Goal: Transaction & Acquisition: Purchase product/service

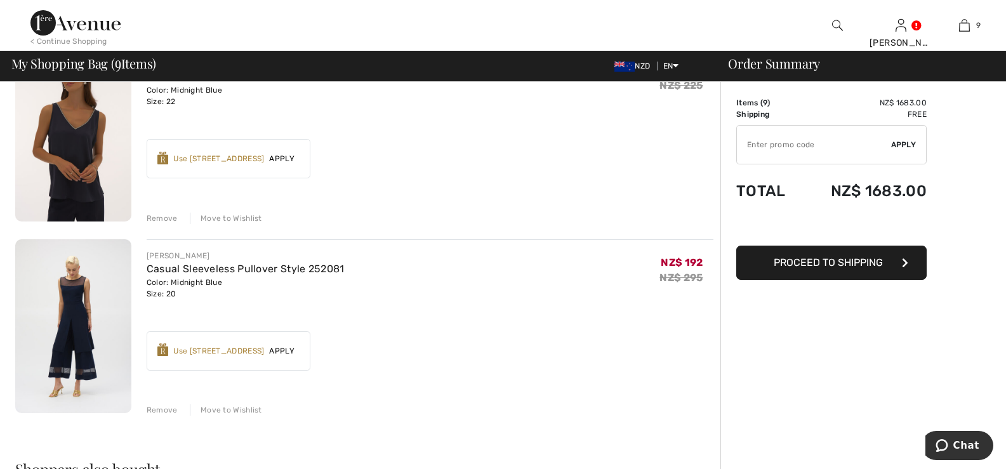
scroll to position [1524, 0]
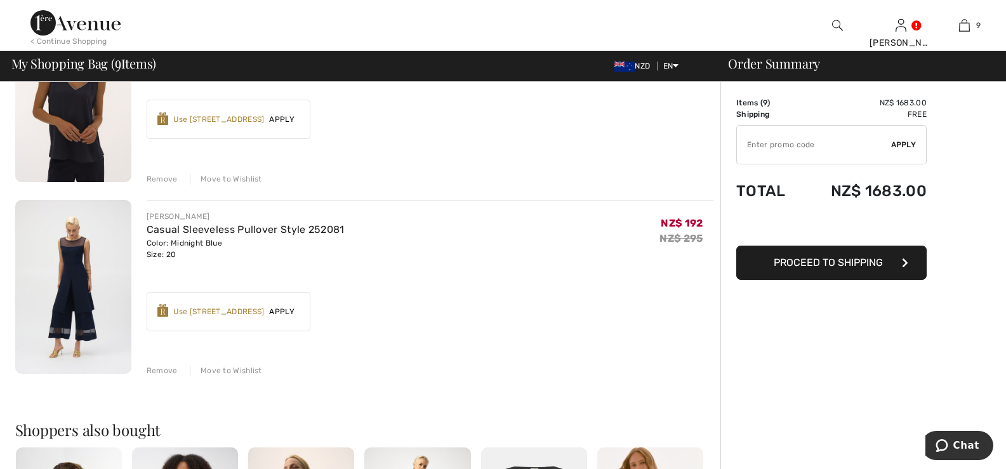
click at [164, 370] on div "Remove" at bounding box center [162, 370] width 31 height 11
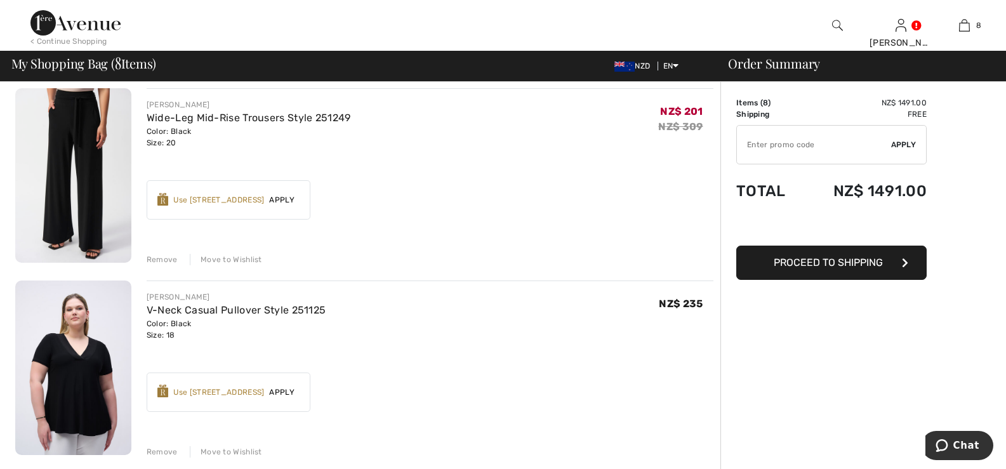
scroll to position [0, 0]
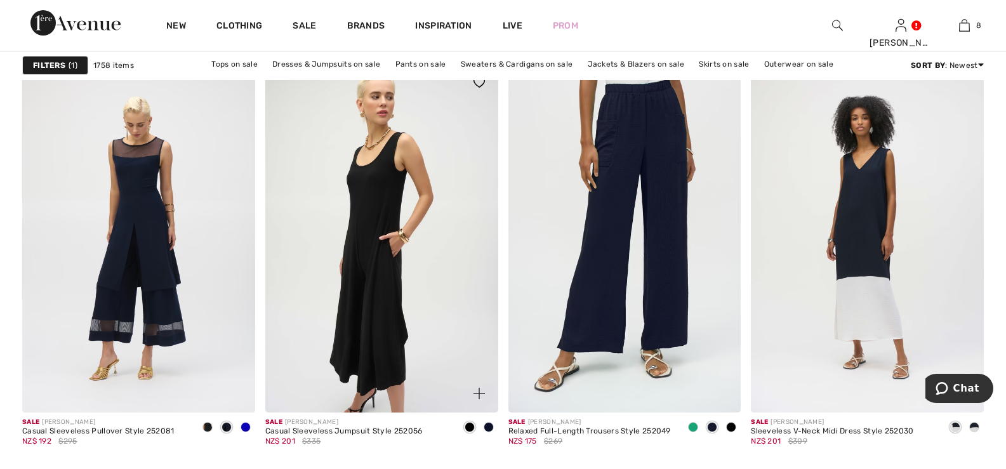
scroll to position [4254, 0]
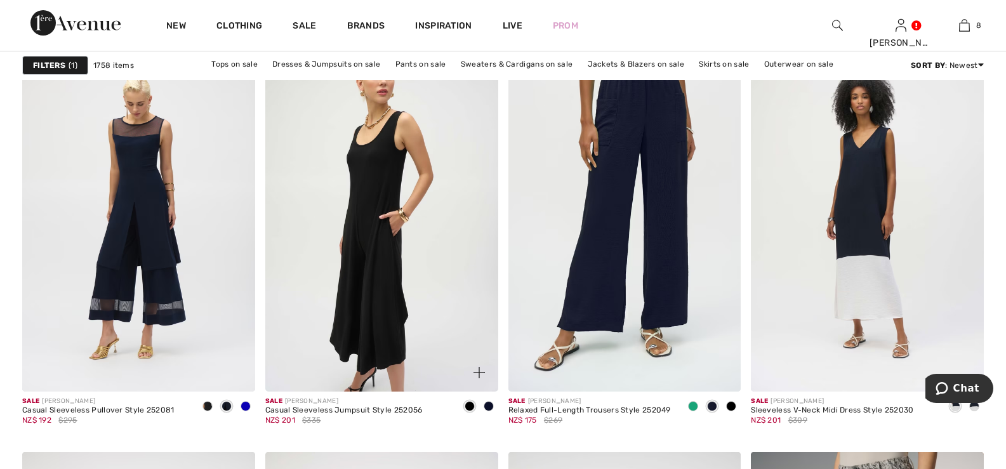
click at [376, 190] on img at bounding box center [381, 217] width 233 height 349
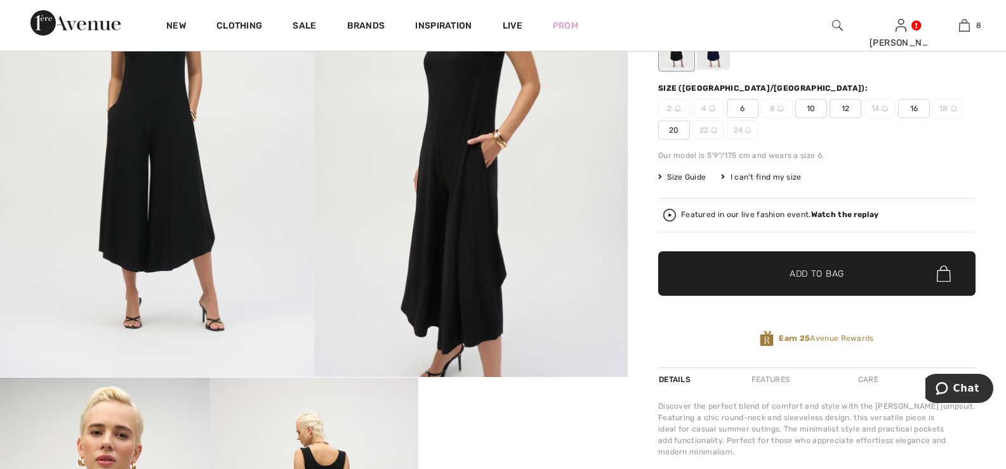
scroll to position [190, 0]
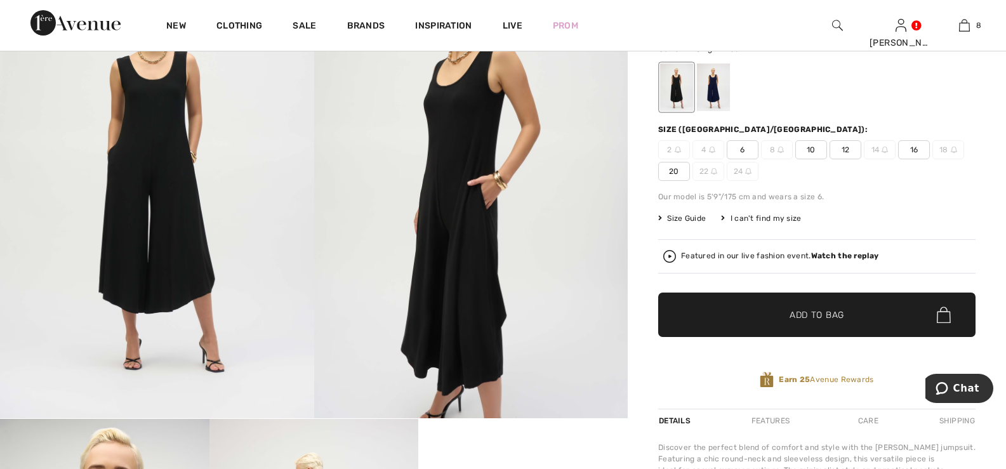
click at [712, 82] on div at bounding box center [713, 87] width 33 height 48
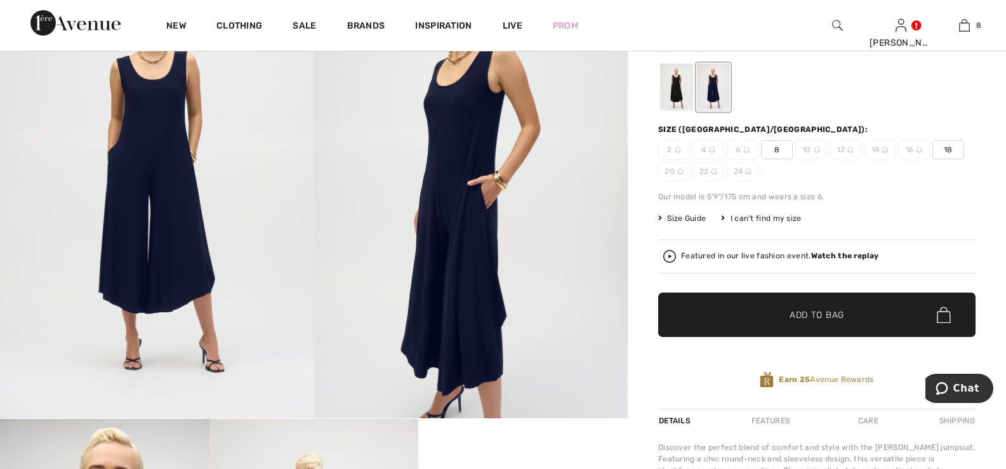
click at [675, 83] on div at bounding box center [676, 87] width 33 height 48
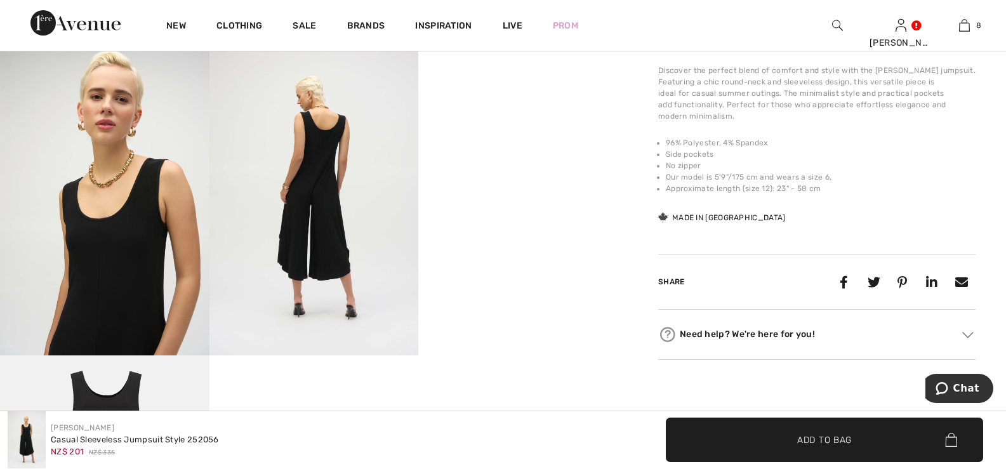
scroll to position [571, 0]
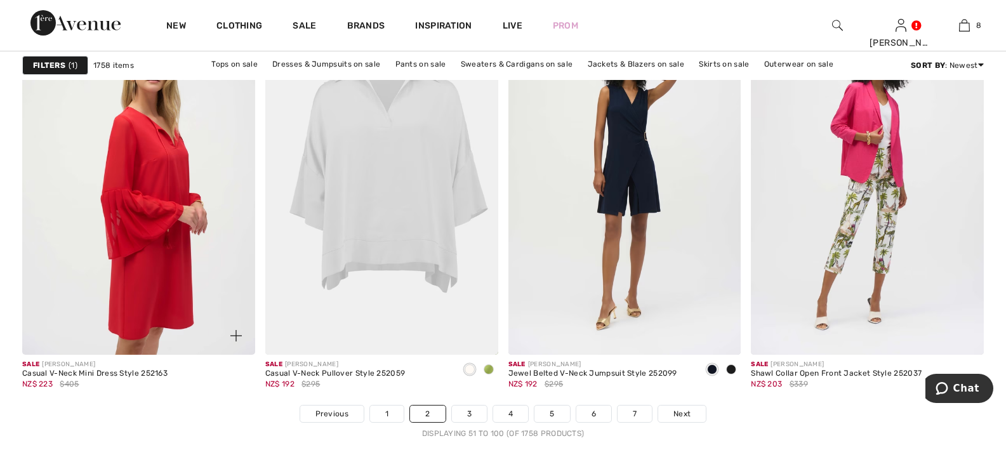
scroll to position [6158, 0]
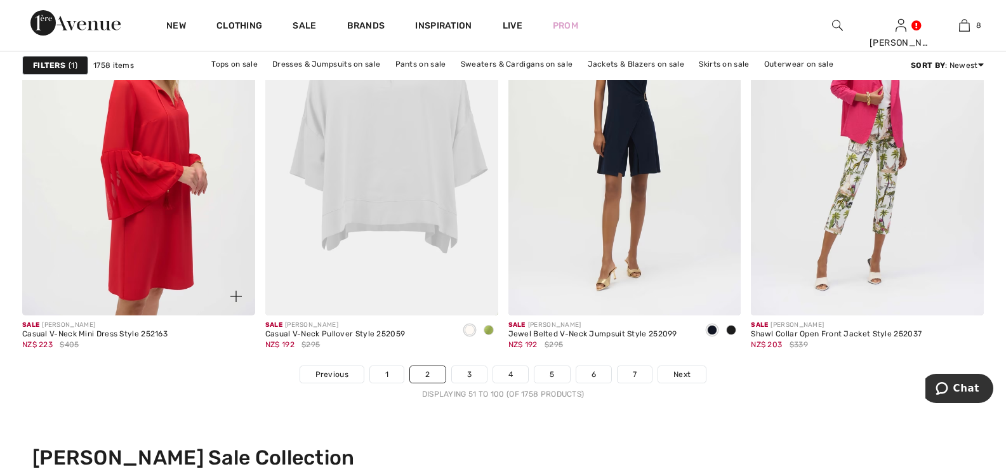
click at [153, 148] on img at bounding box center [138, 140] width 233 height 349
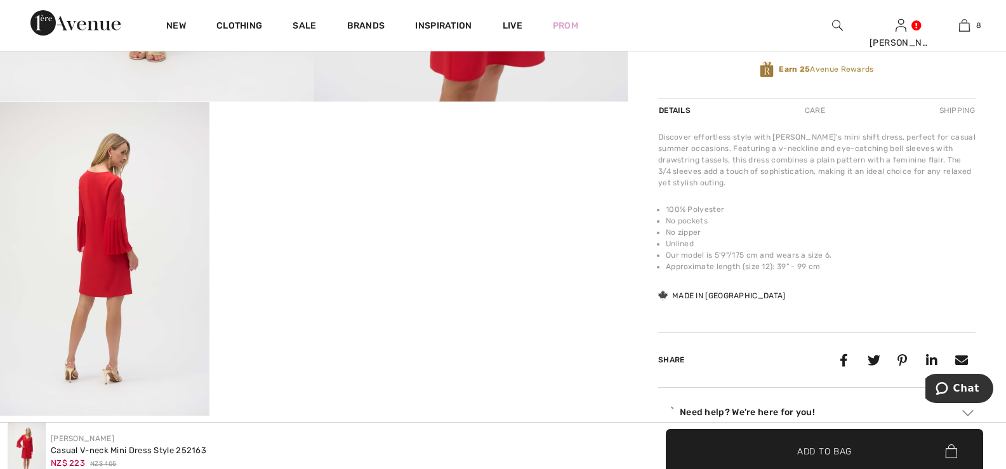
scroll to position [508, 0]
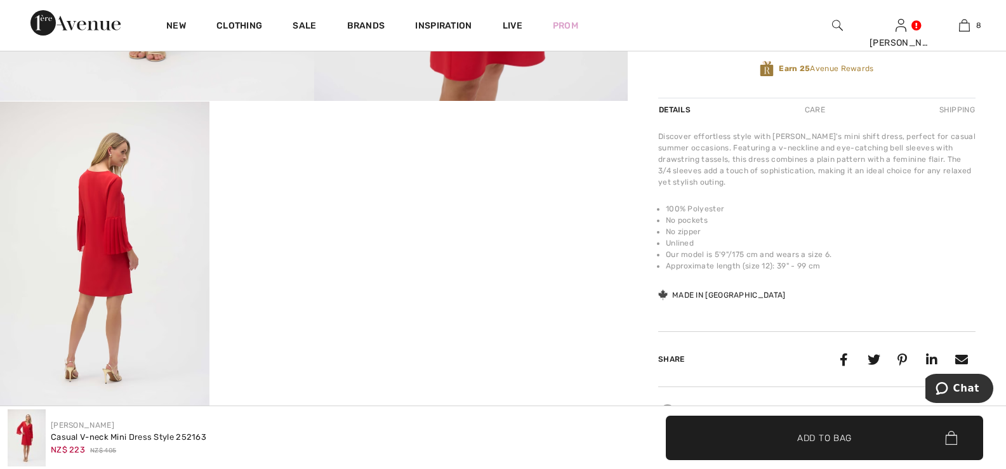
click at [319, 206] on video "Your browser does not support the video tag." at bounding box center [315, 154] width 210 height 105
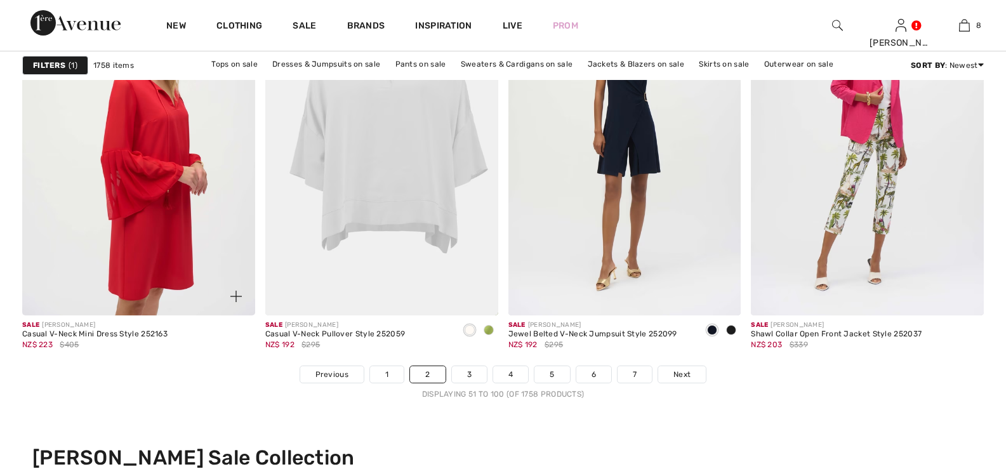
scroll to position [6095, 0]
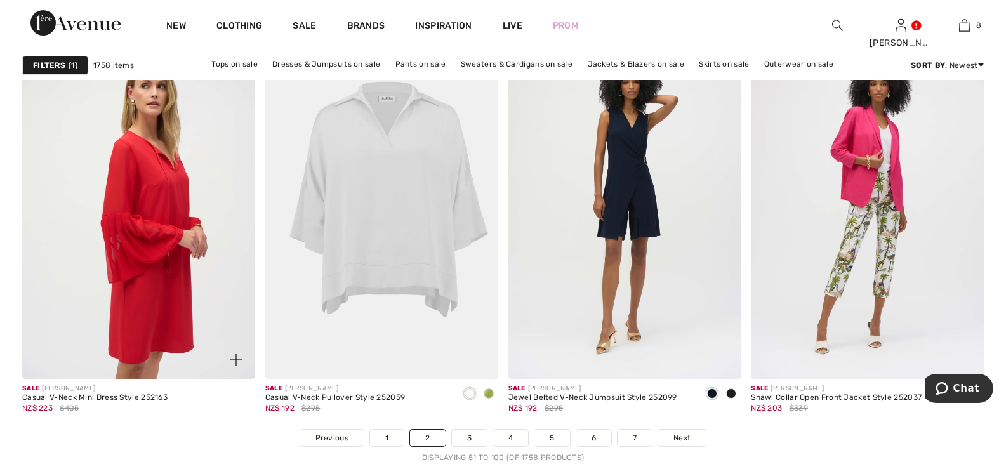
click at [154, 191] on img at bounding box center [138, 204] width 233 height 349
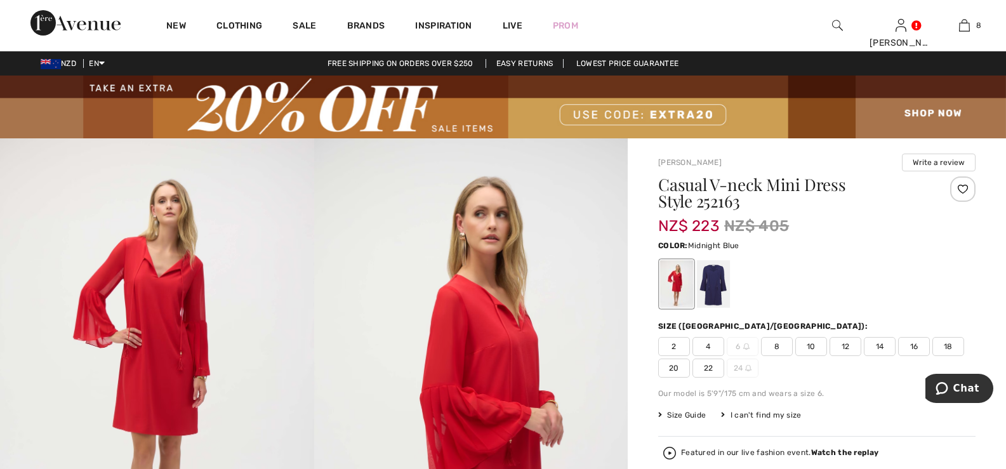
click at [716, 277] on div at bounding box center [713, 284] width 33 height 48
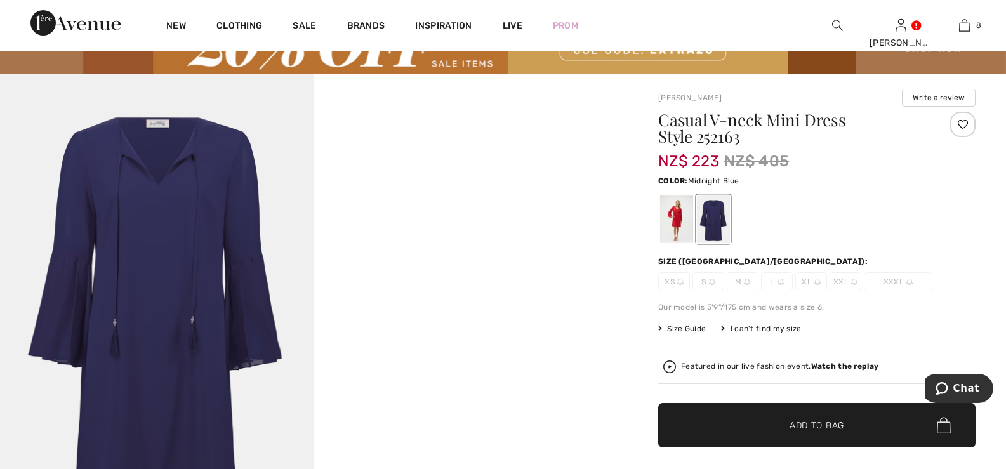
scroll to position [63, 0]
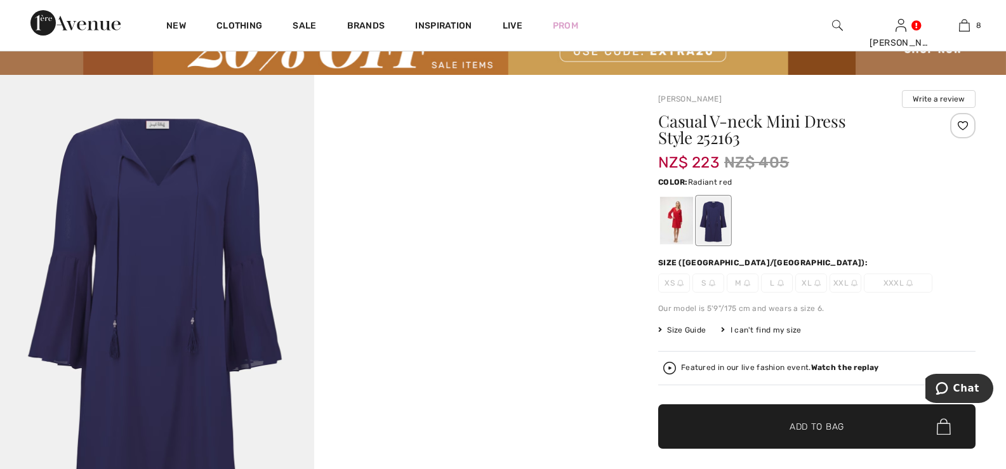
click at [680, 213] on div at bounding box center [676, 221] width 33 height 48
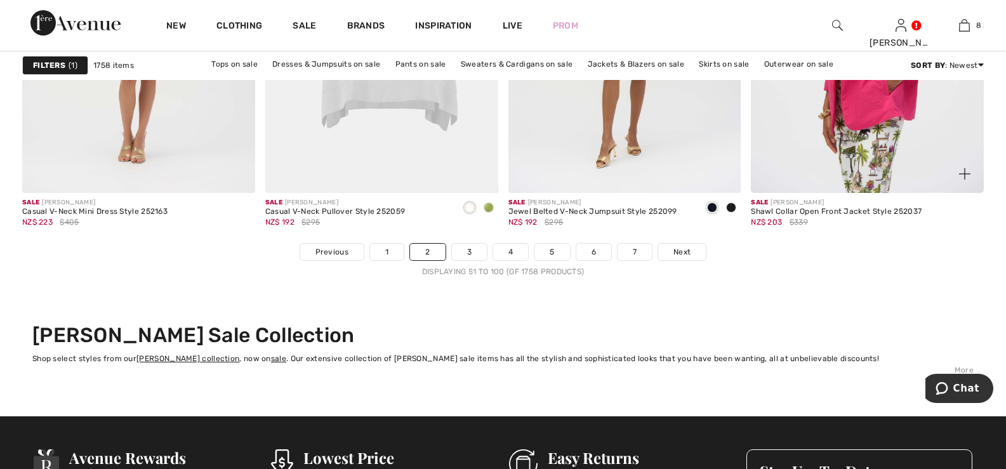
scroll to position [6285, 0]
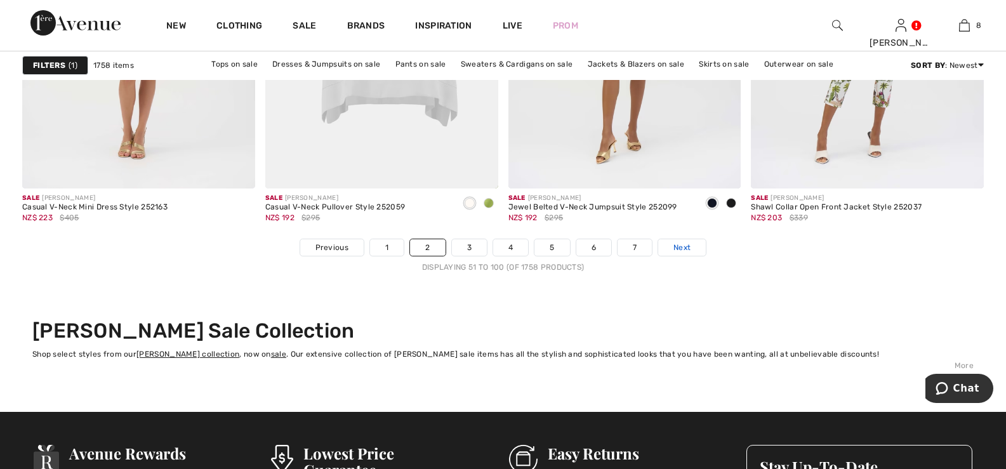
click at [682, 245] on span "Next" at bounding box center [682, 247] width 17 height 11
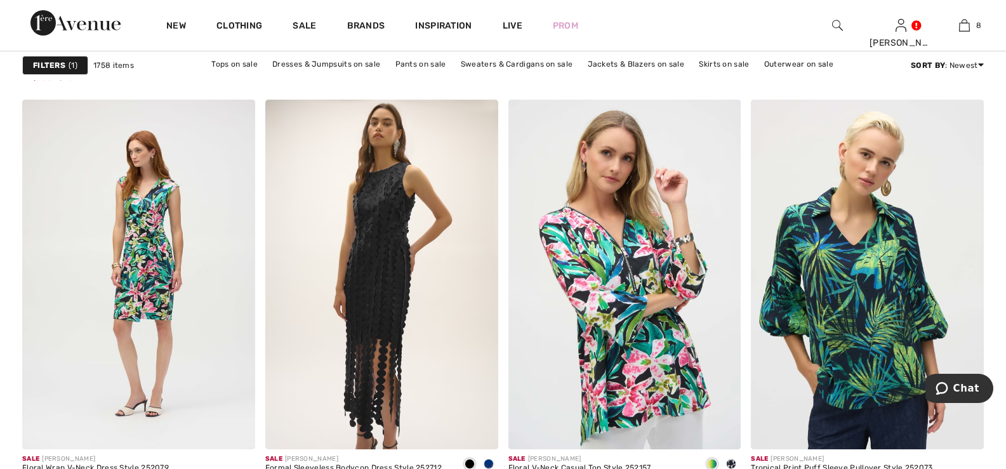
scroll to position [1460, 0]
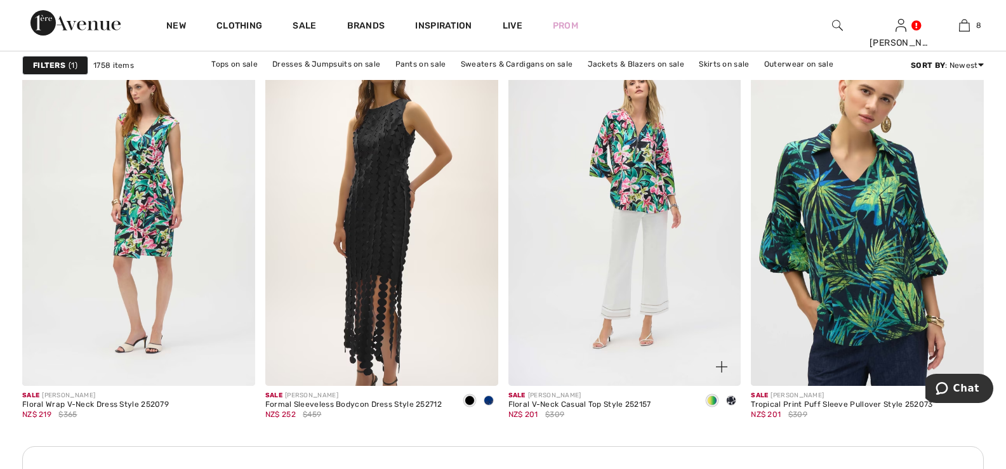
click at [644, 147] on img at bounding box center [625, 210] width 233 height 349
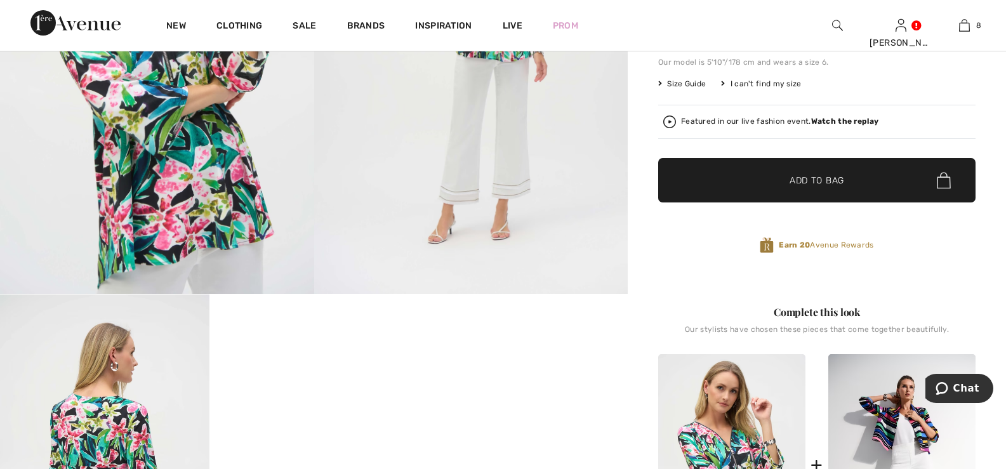
scroll to position [63, 0]
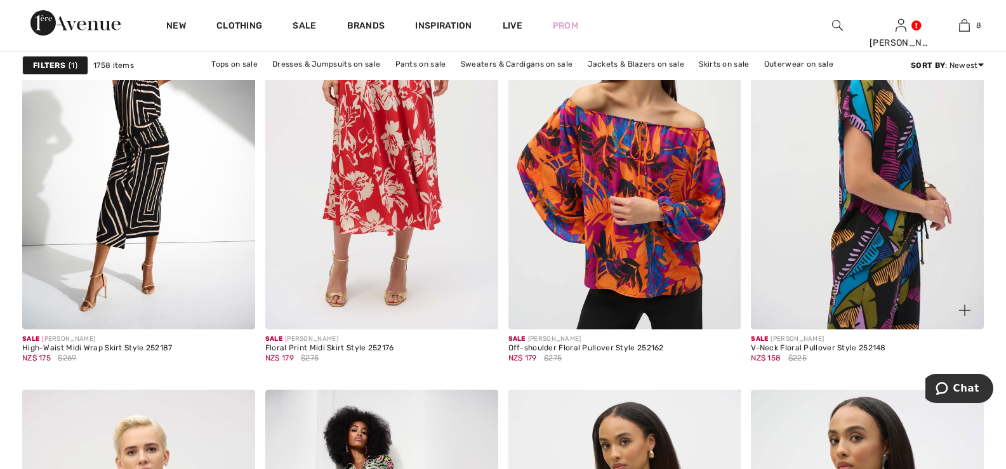
scroll to position [4317, 0]
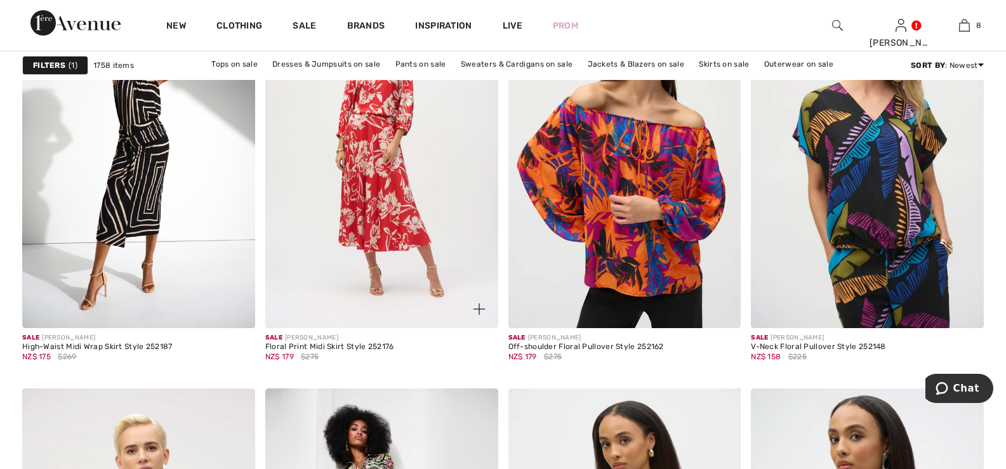
click at [359, 142] on img at bounding box center [381, 153] width 233 height 349
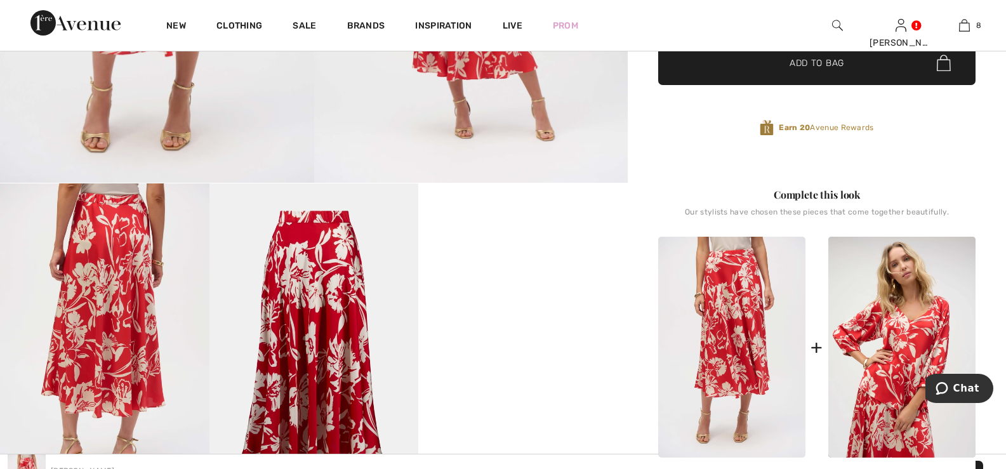
scroll to position [317, 0]
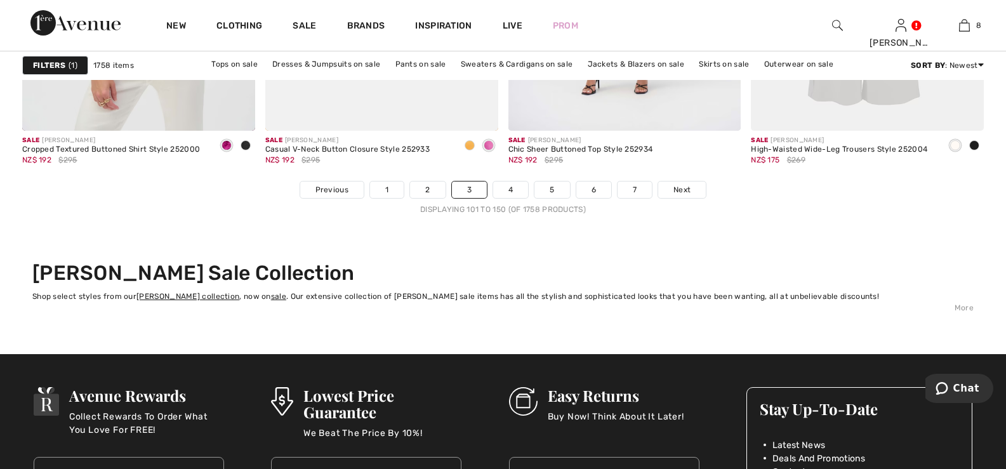
scroll to position [6349, 0]
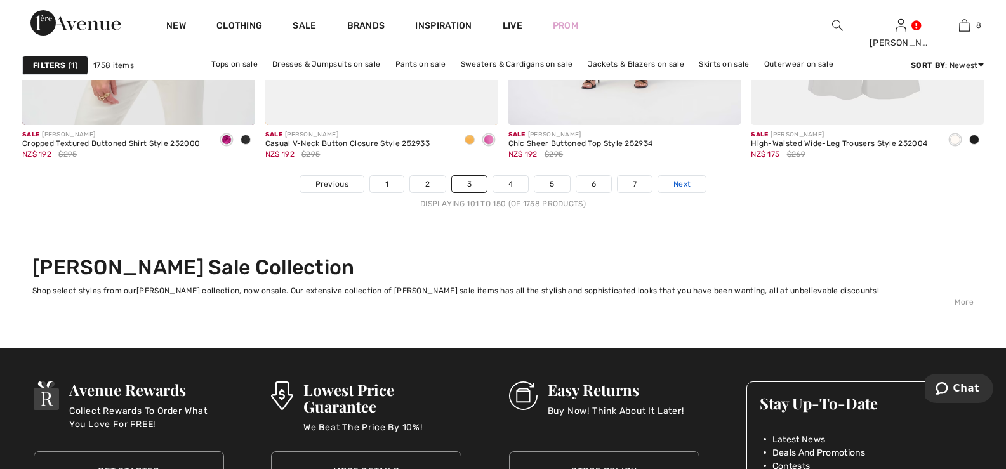
click at [682, 183] on span "Next" at bounding box center [682, 183] width 17 height 11
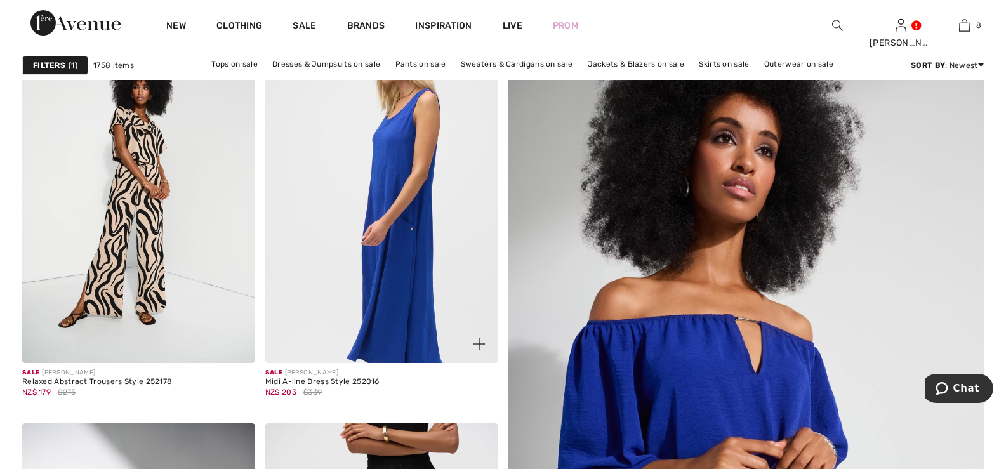
click at [393, 164] on img at bounding box center [381, 188] width 233 height 349
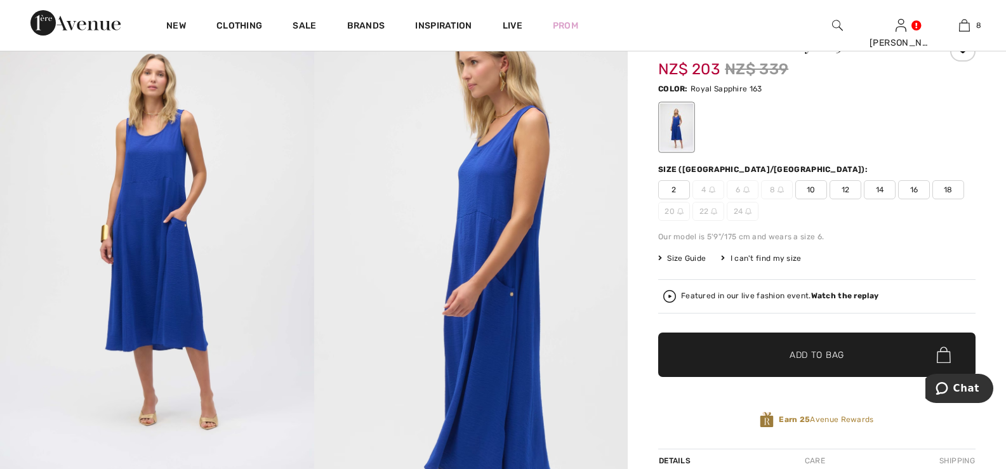
scroll to position [127, 0]
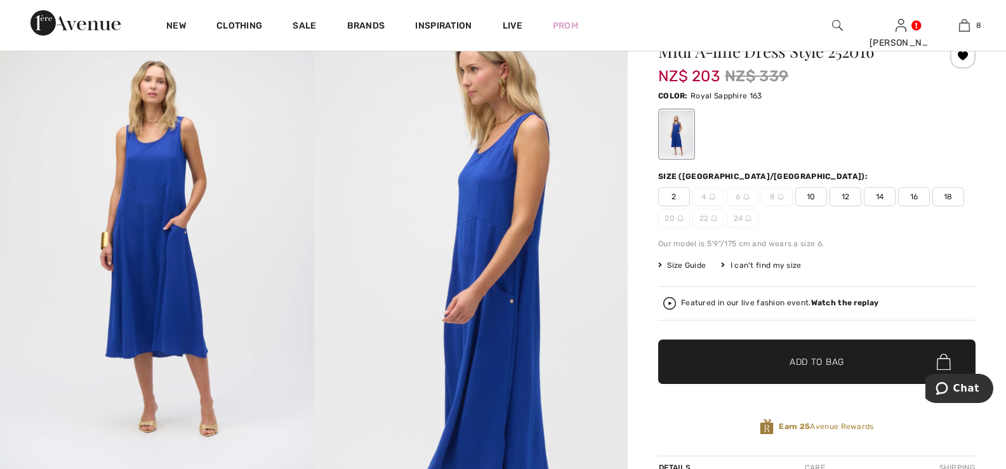
click at [949, 194] on span "18" at bounding box center [949, 196] width 32 height 19
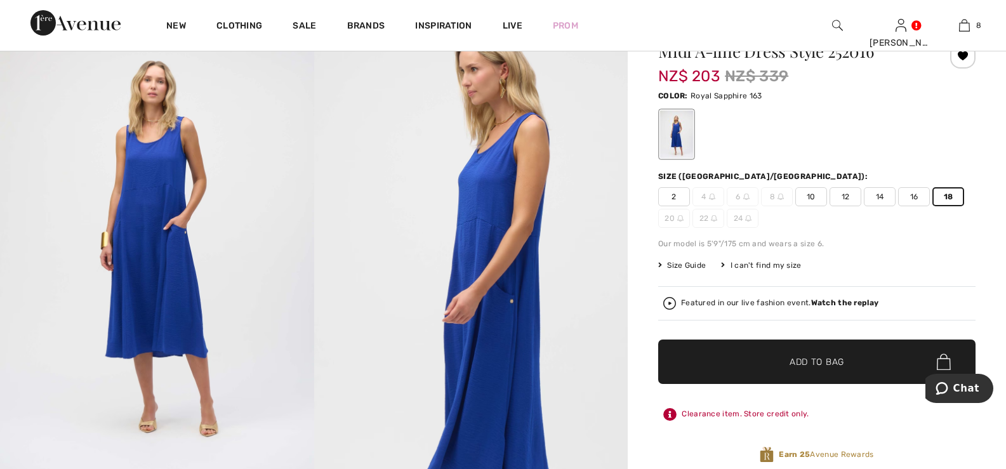
click at [813, 358] on span "Add to Bag" at bounding box center [817, 362] width 55 height 13
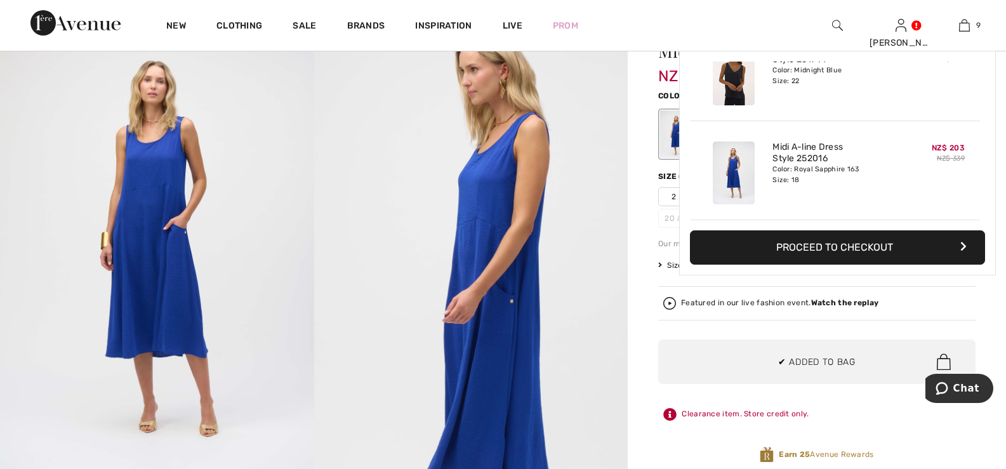
scroll to position [733, 0]
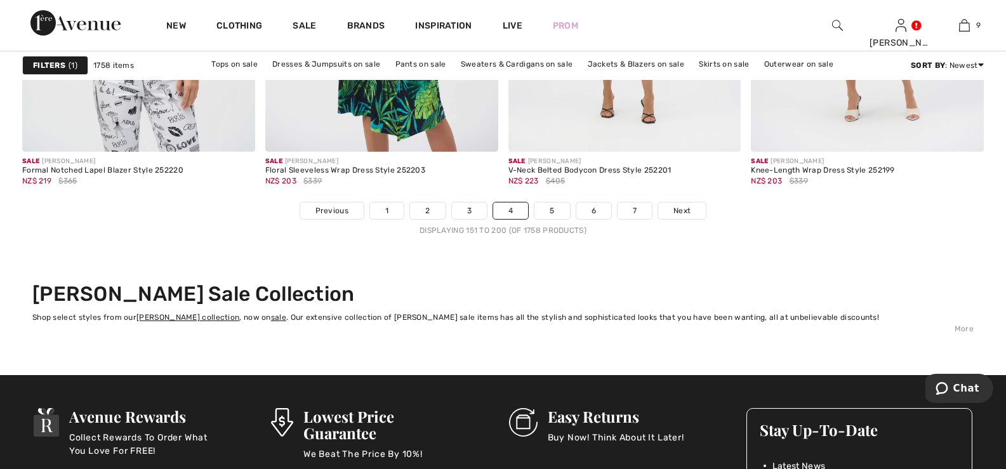
scroll to position [6349, 0]
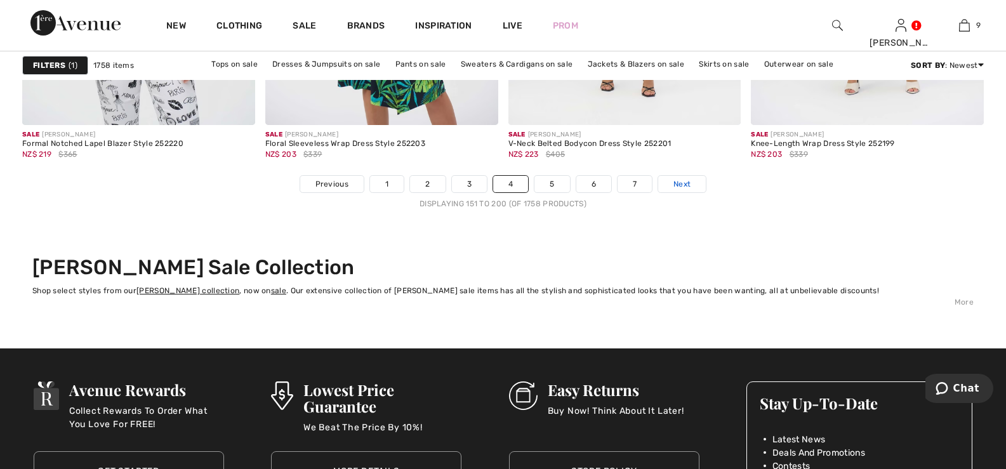
click at [685, 182] on span "Next" at bounding box center [682, 183] width 17 height 11
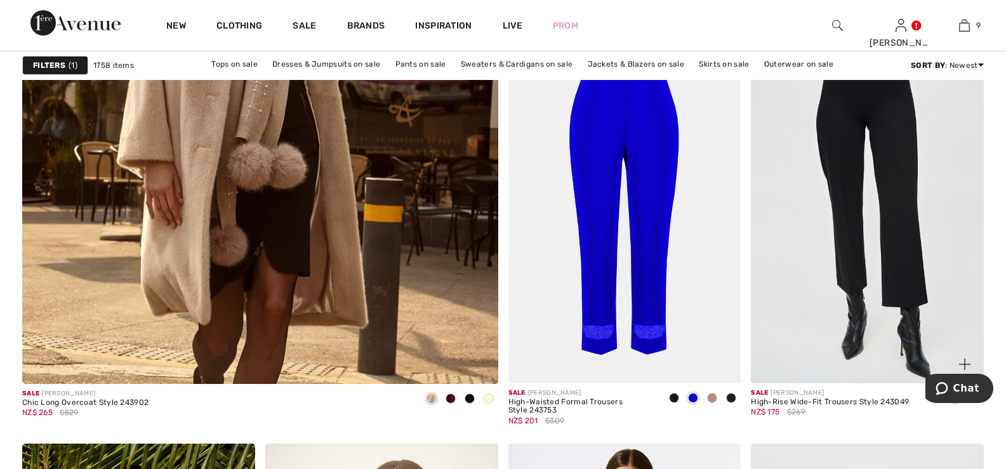
scroll to position [3872, 0]
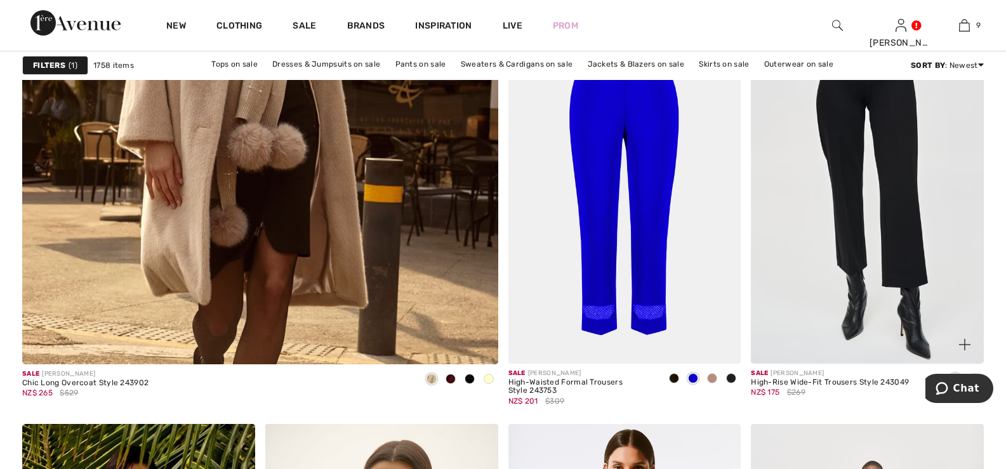
click at [890, 100] on img at bounding box center [867, 188] width 233 height 349
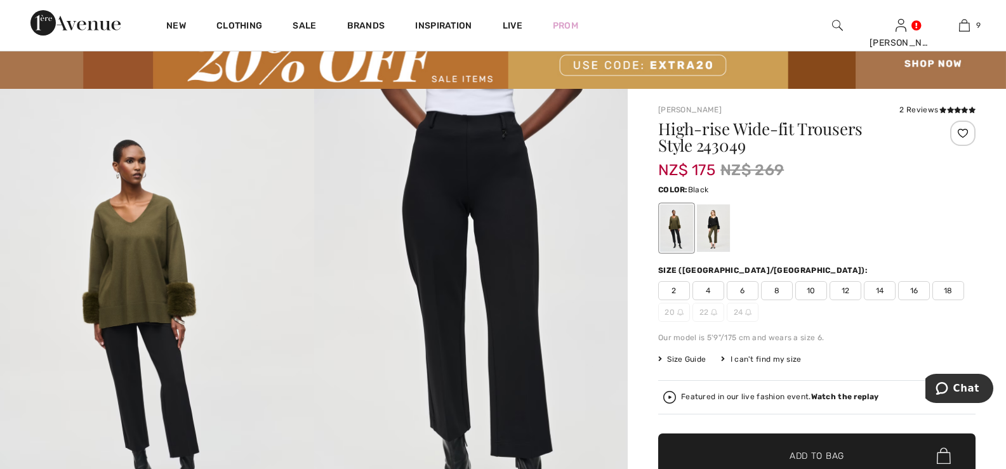
scroll to position [127, 0]
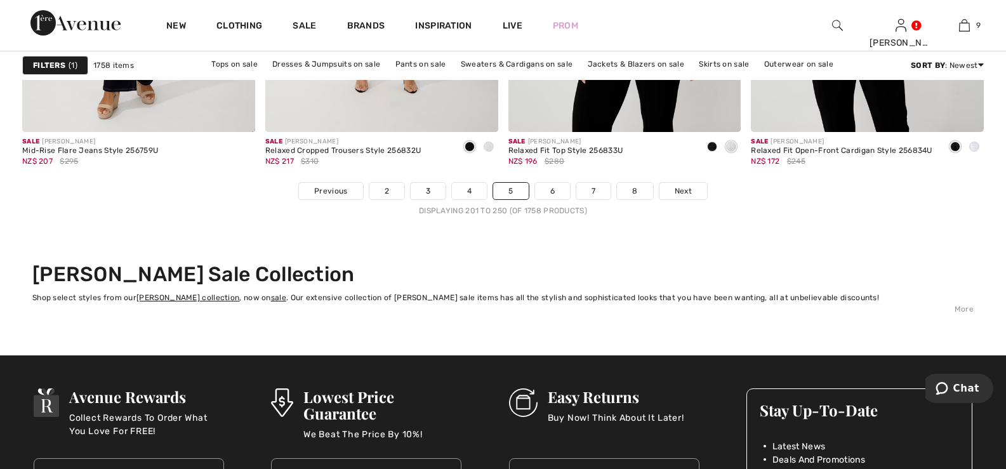
scroll to position [6412, 0]
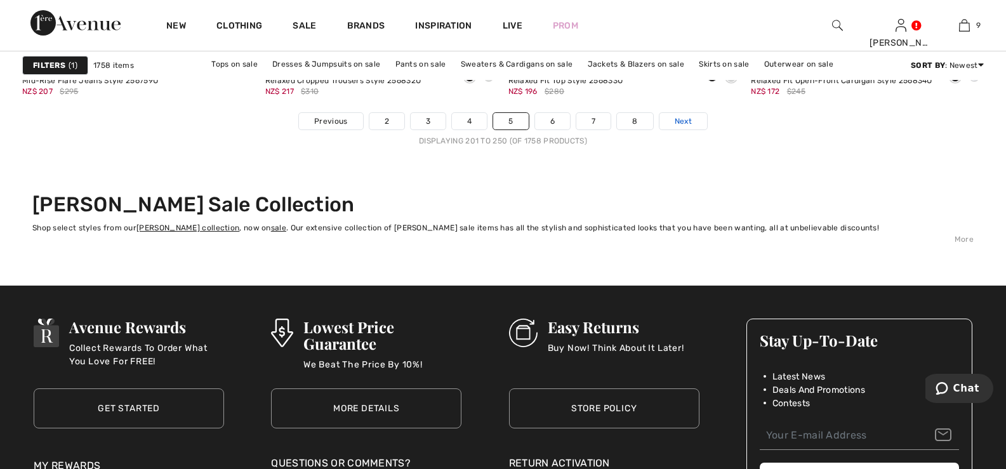
click at [678, 121] on span "Next" at bounding box center [683, 121] width 17 height 11
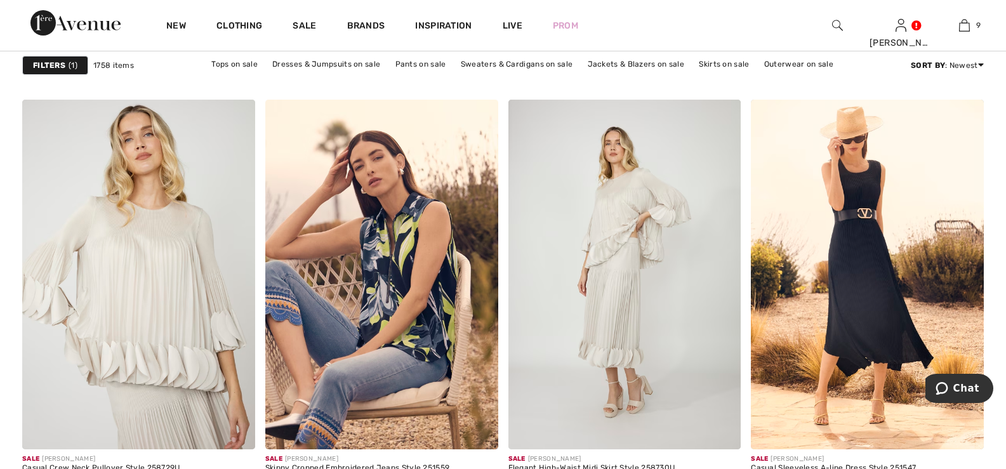
scroll to position [1460, 0]
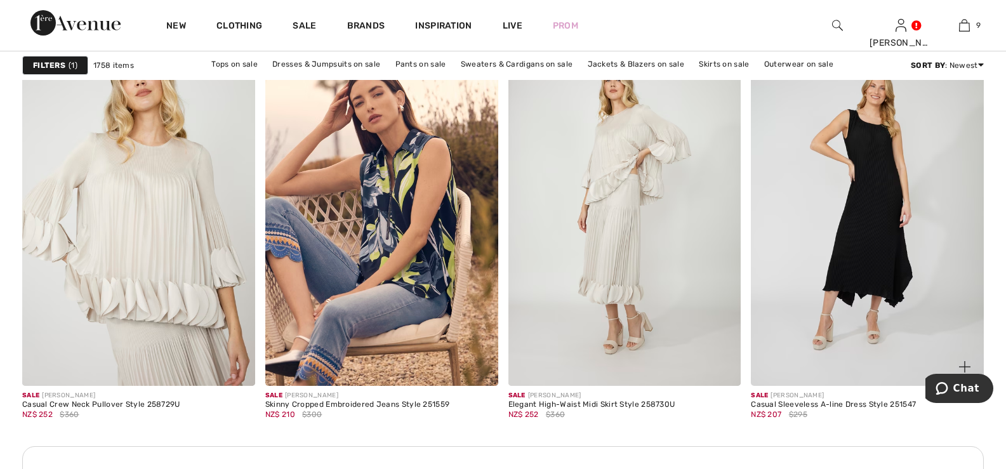
click at [862, 234] on img at bounding box center [867, 210] width 233 height 349
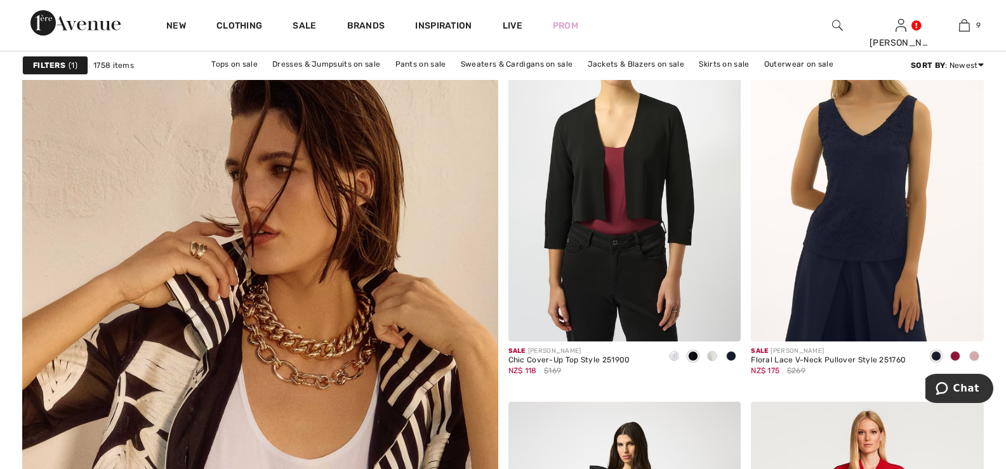
scroll to position [3492, 0]
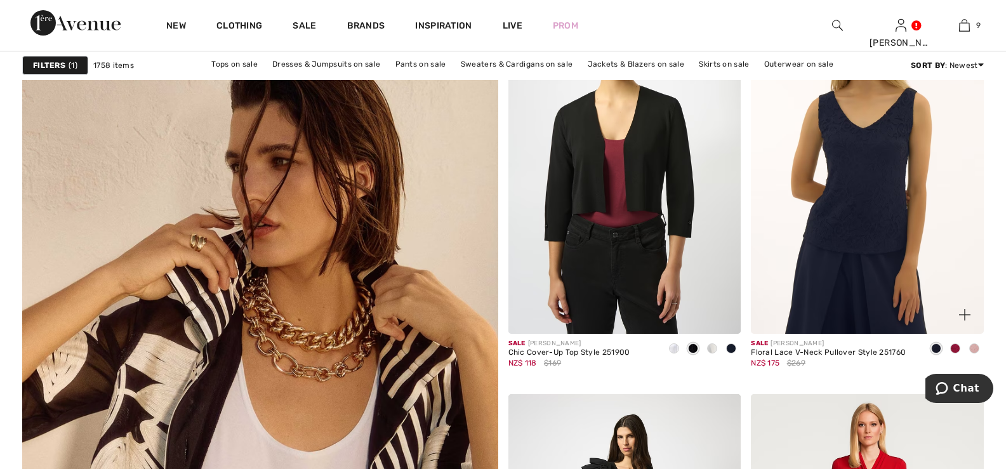
click at [864, 164] on img at bounding box center [867, 159] width 233 height 349
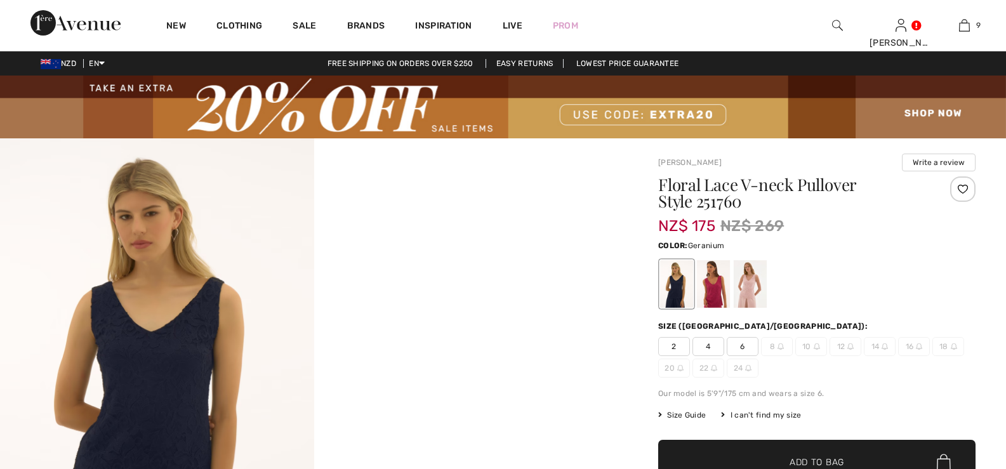
click at [713, 288] on div at bounding box center [713, 284] width 33 height 48
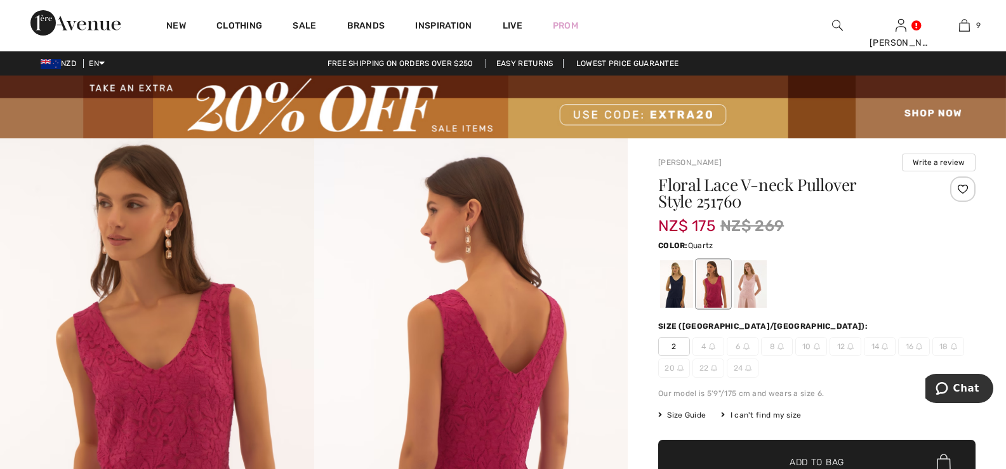
click at [746, 289] on div at bounding box center [750, 284] width 33 height 48
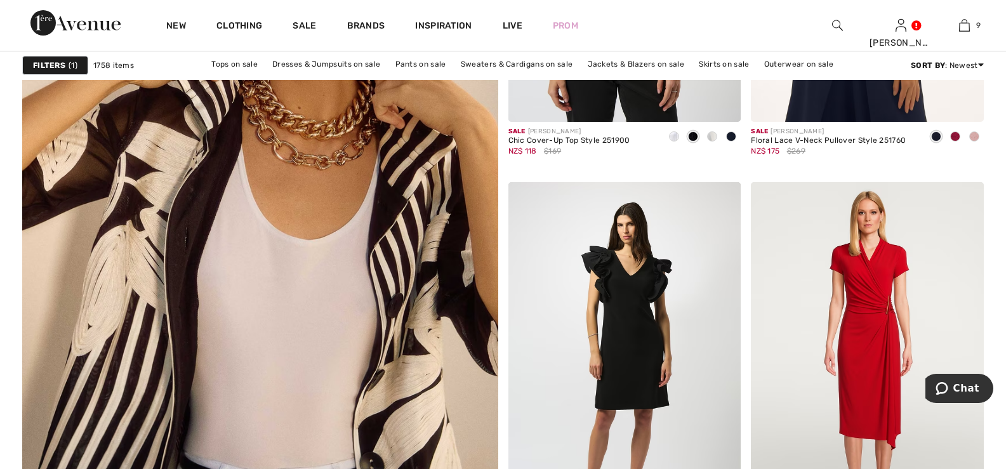
scroll to position [3682, 0]
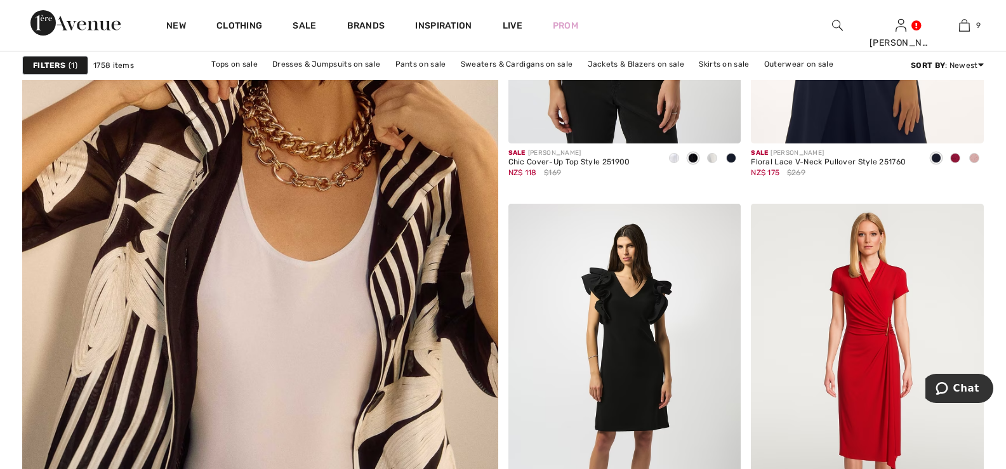
click at [283, 204] on img at bounding box center [260, 222] width 571 height 856
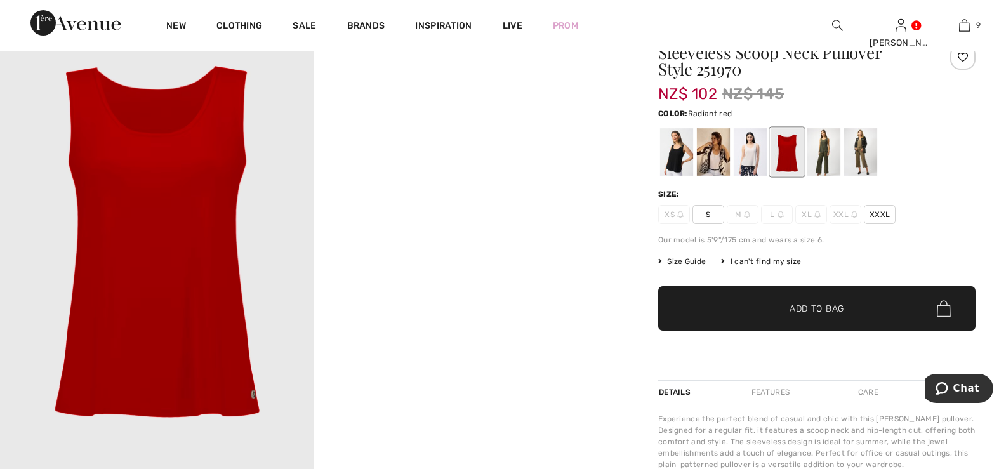
scroll to position [127, 0]
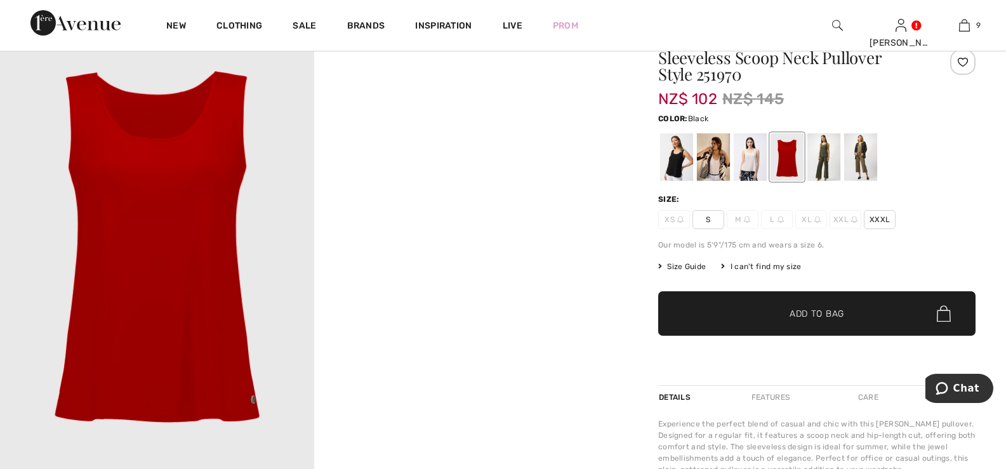
click at [672, 162] on div at bounding box center [676, 157] width 33 height 48
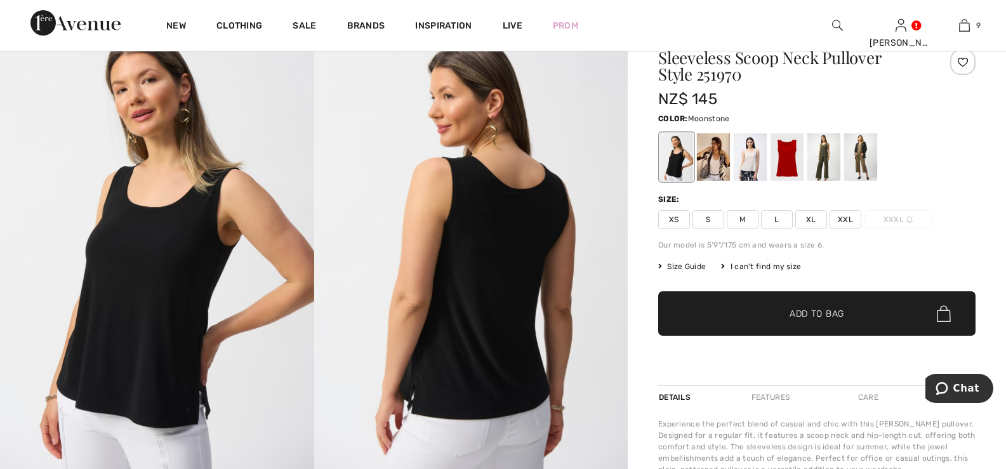
click at [751, 154] on div at bounding box center [750, 157] width 33 height 48
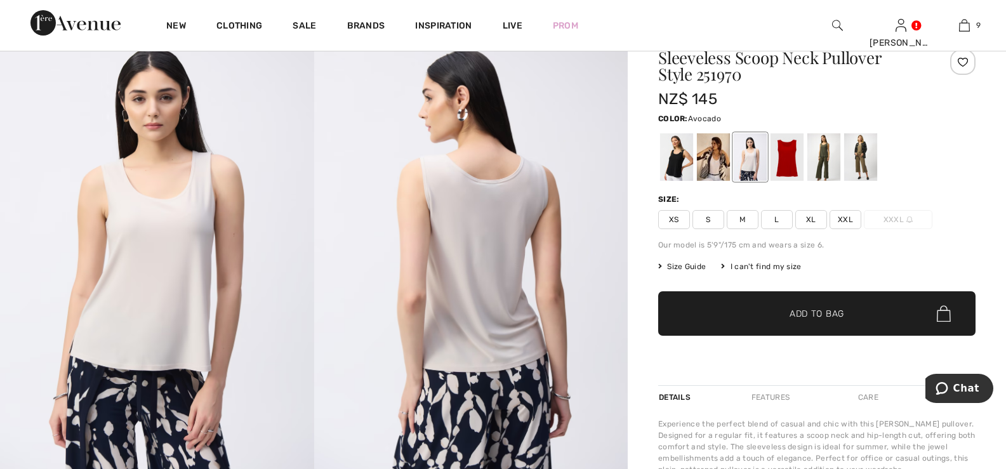
click at [823, 152] on div at bounding box center [824, 157] width 33 height 48
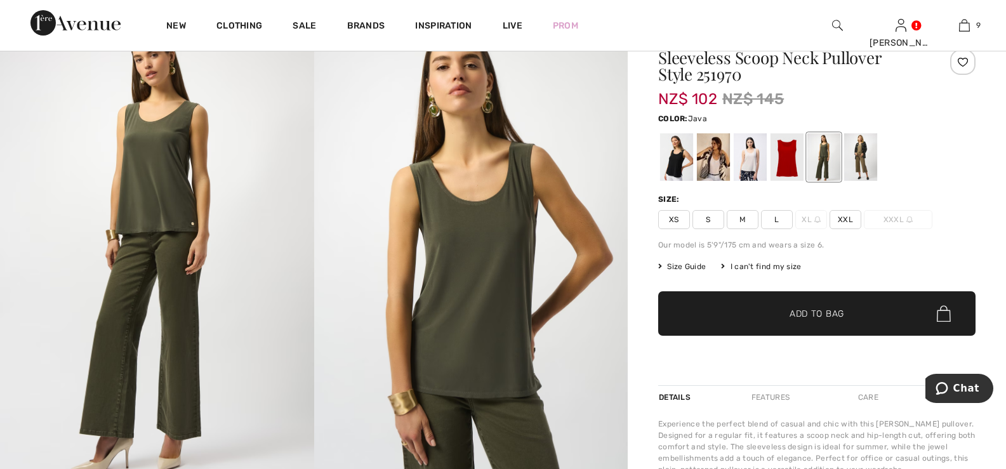
click at [861, 149] on div at bounding box center [860, 157] width 33 height 48
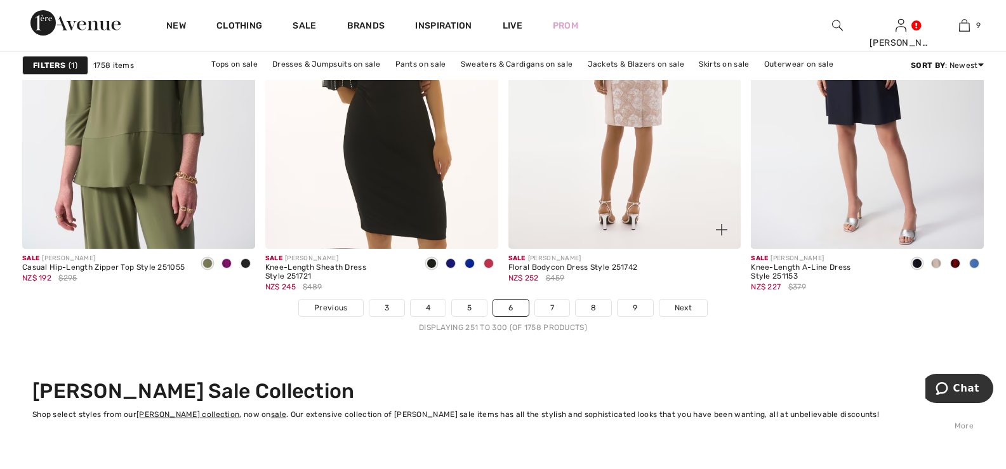
scroll to position [6222, 0]
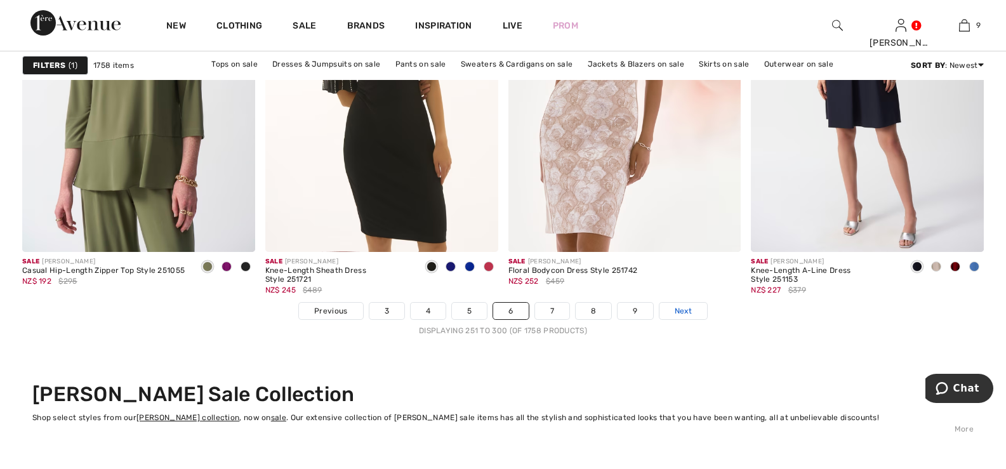
click at [686, 312] on span "Next" at bounding box center [683, 310] width 17 height 11
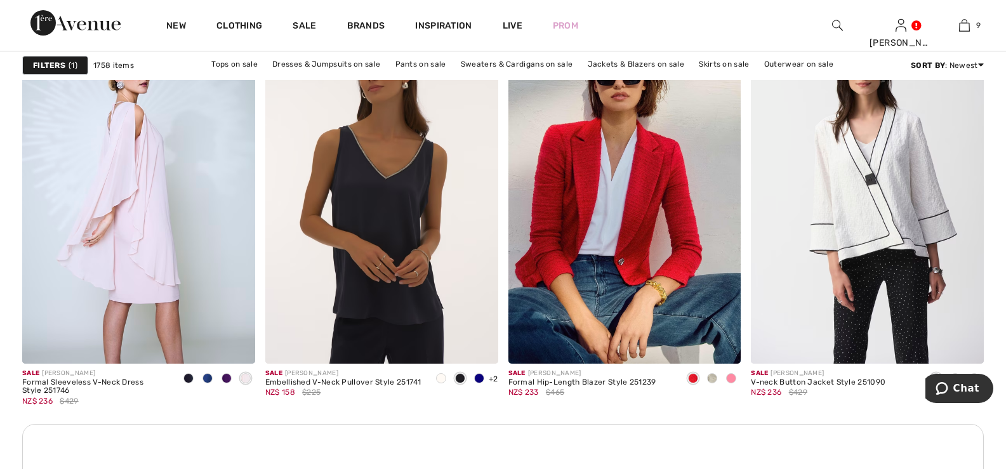
scroll to position [1460, 0]
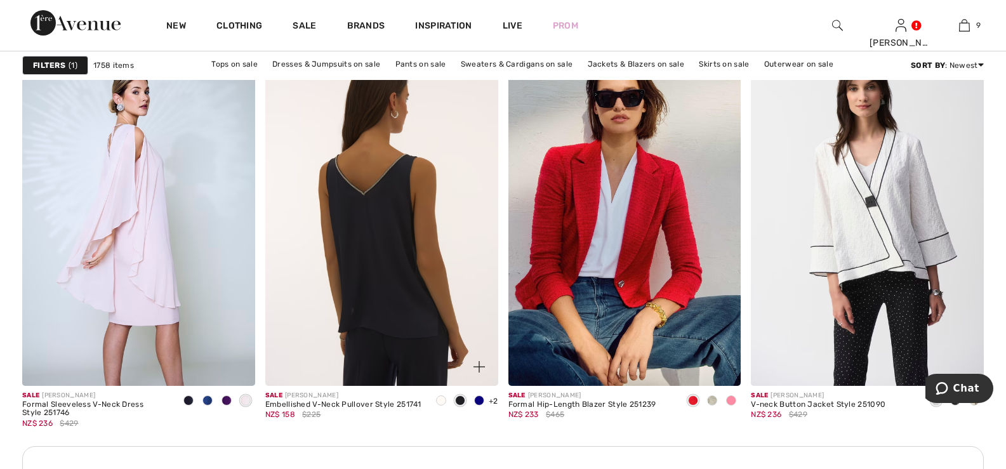
click at [409, 236] on img at bounding box center [381, 210] width 233 height 349
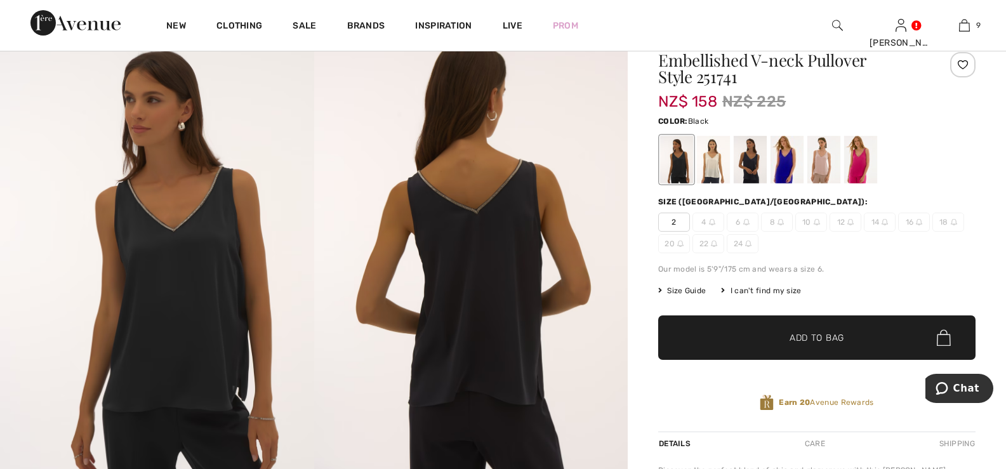
scroll to position [127, 0]
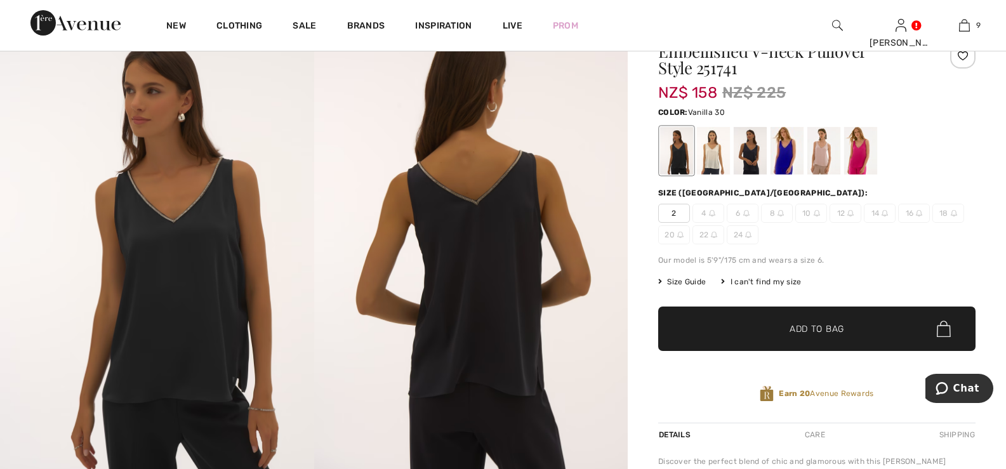
click at [713, 150] on div at bounding box center [713, 151] width 33 height 48
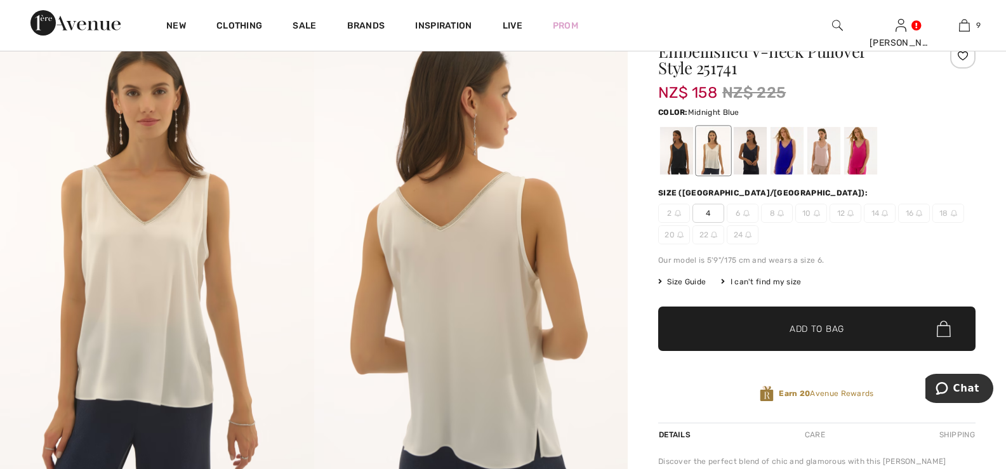
click at [756, 150] on div at bounding box center [750, 151] width 33 height 48
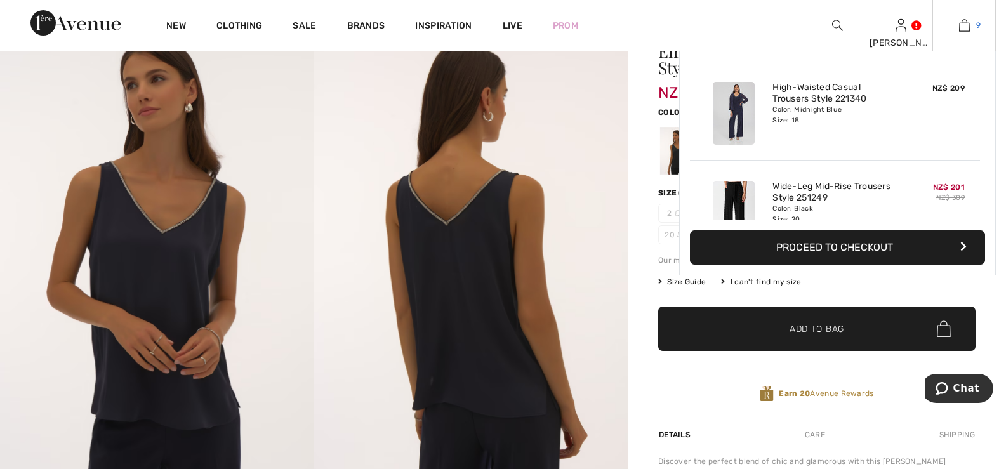
click at [967, 27] on img at bounding box center [964, 25] width 11 height 15
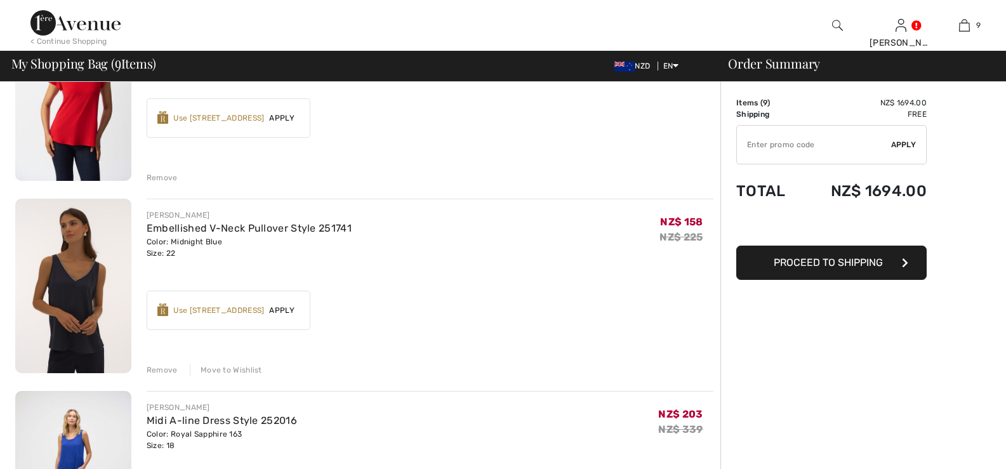
scroll to position [1333, 0]
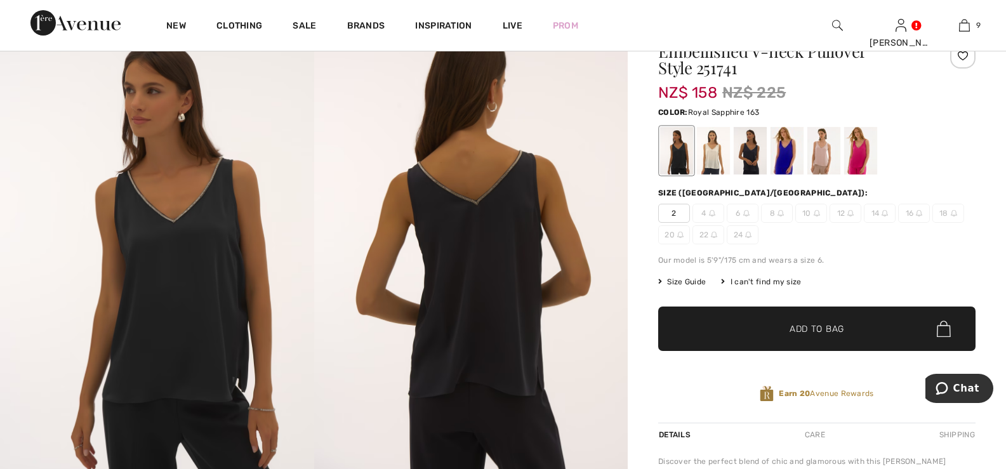
click at [788, 148] on div at bounding box center [787, 151] width 33 height 48
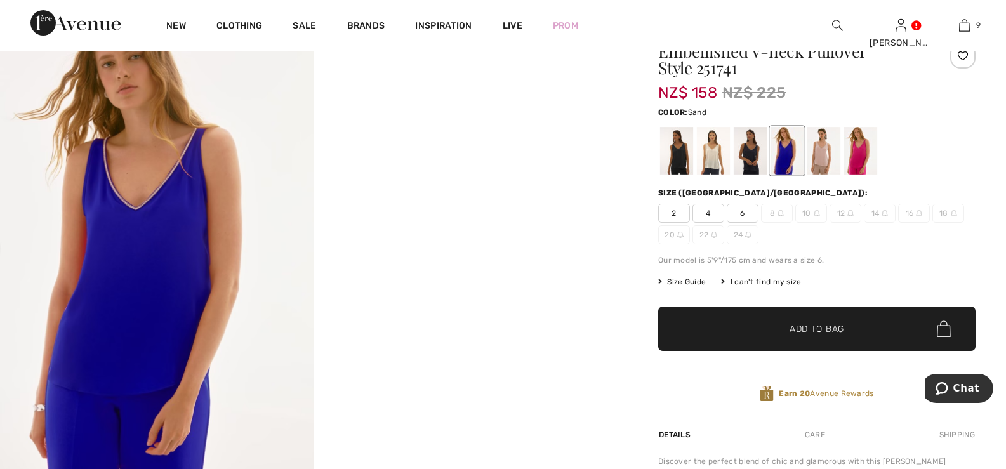
click at [820, 149] on div at bounding box center [824, 151] width 33 height 48
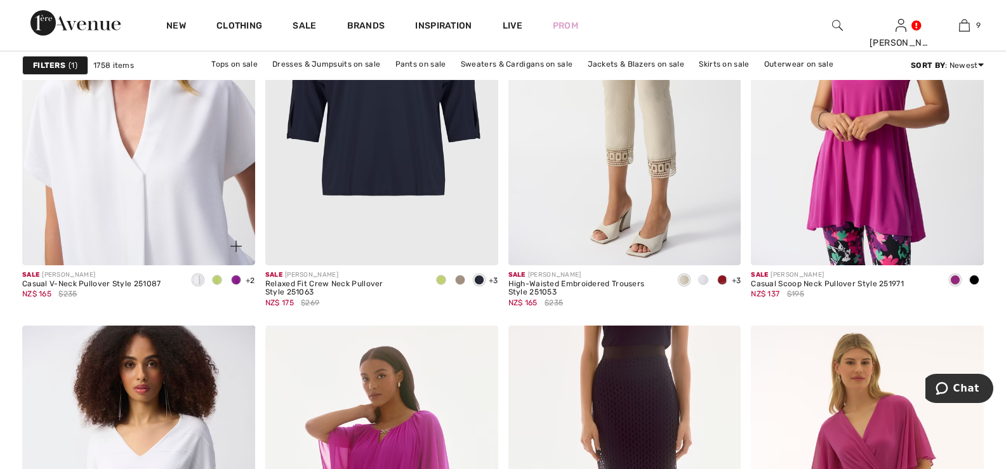
scroll to position [4381, 0]
click at [178, 157] on img at bounding box center [138, 90] width 233 height 349
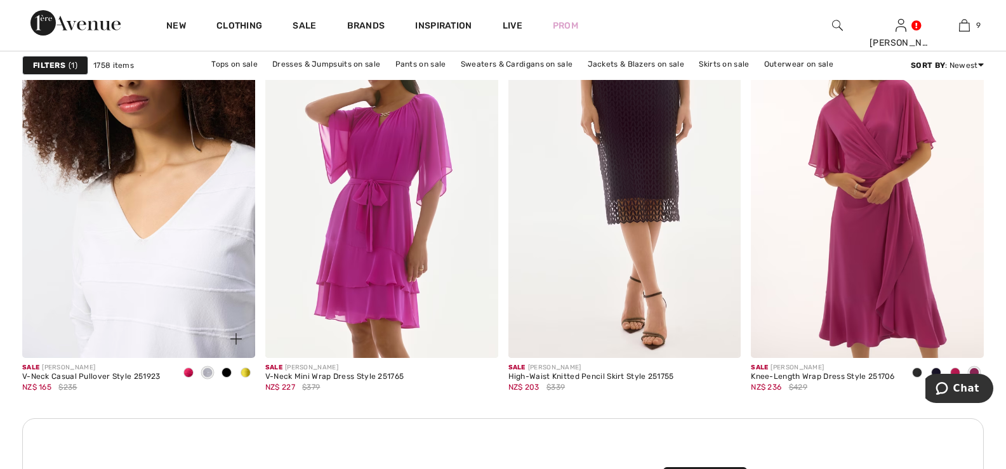
scroll to position [4698, 0]
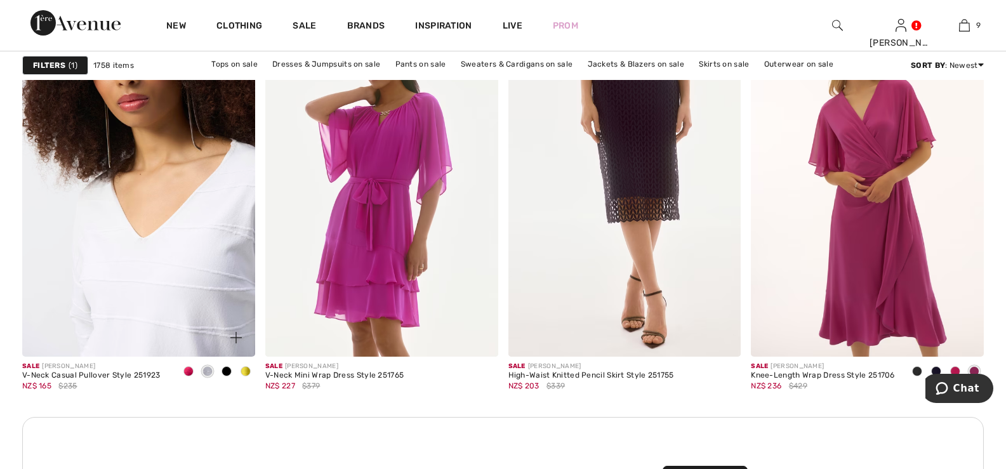
click at [137, 207] on img at bounding box center [138, 182] width 233 height 349
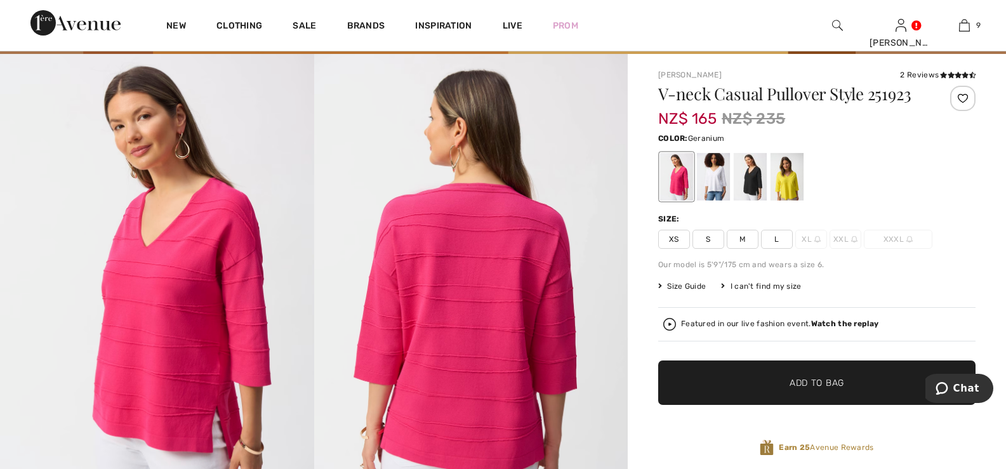
scroll to position [63, 0]
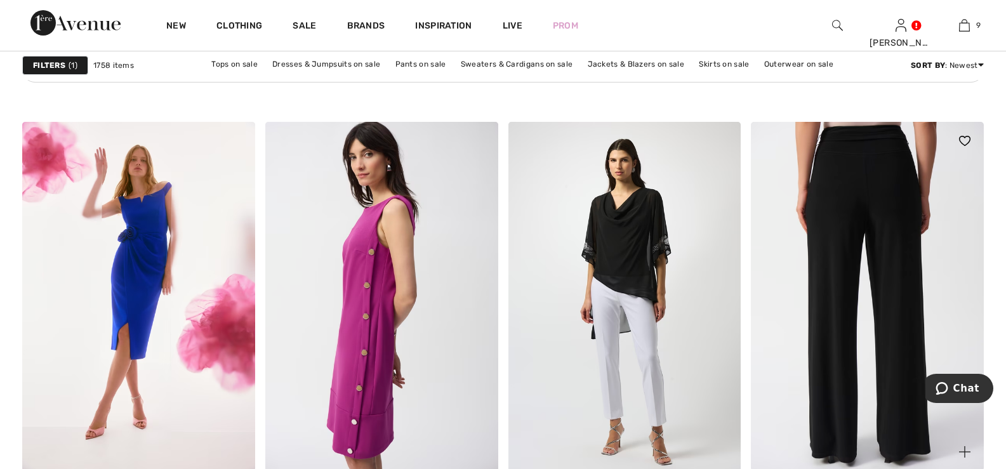
scroll to position [5143, 0]
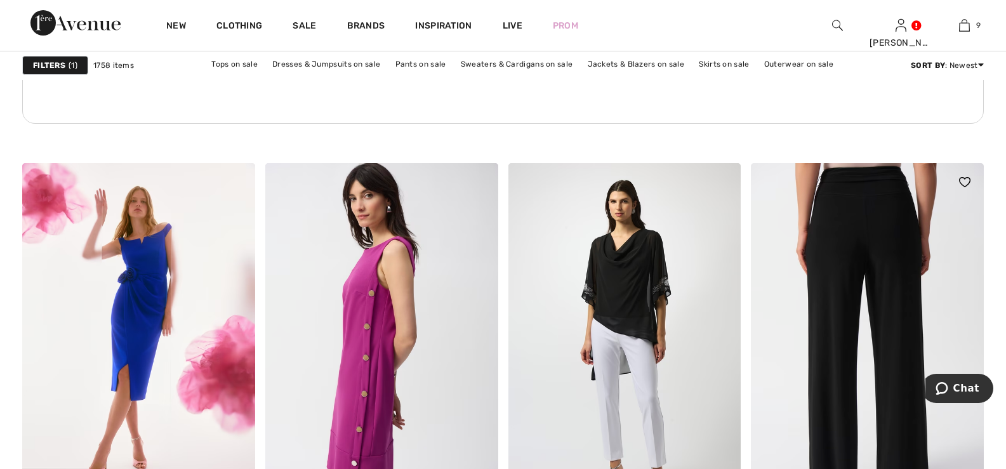
click at [888, 247] on img at bounding box center [867, 337] width 233 height 349
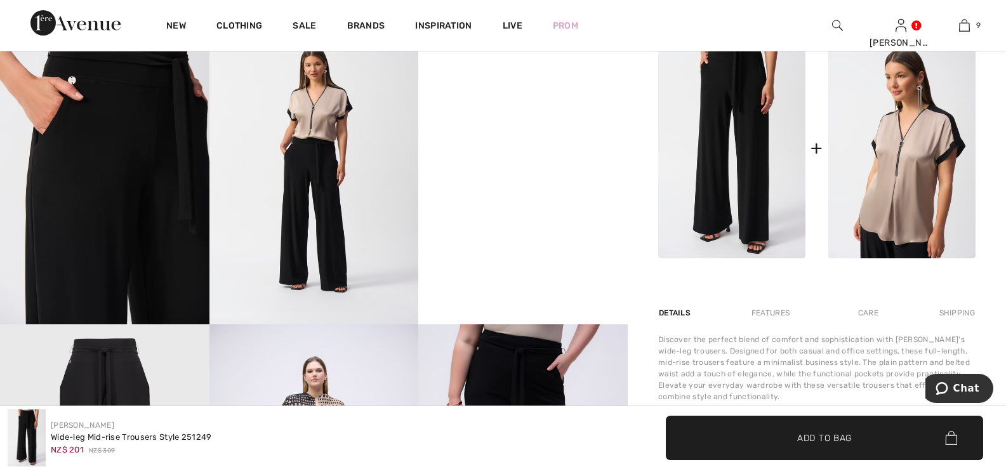
scroll to position [635, 0]
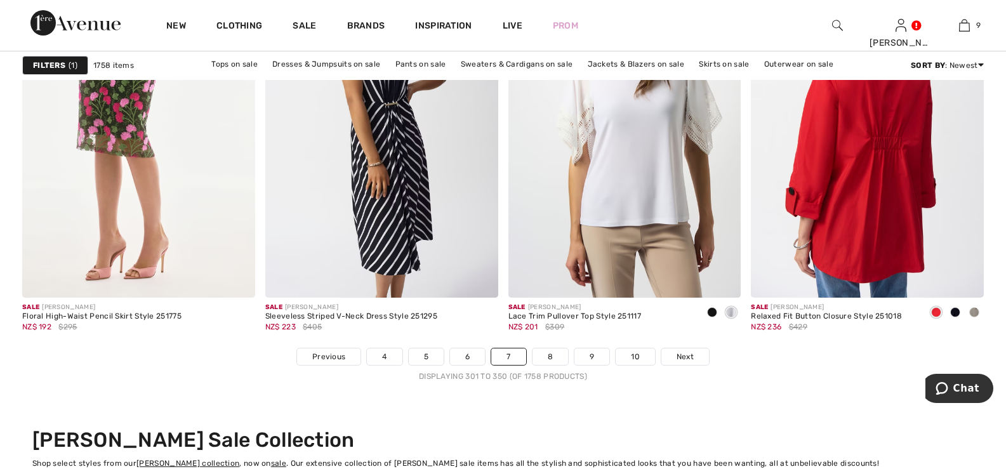
scroll to position [6412, 0]
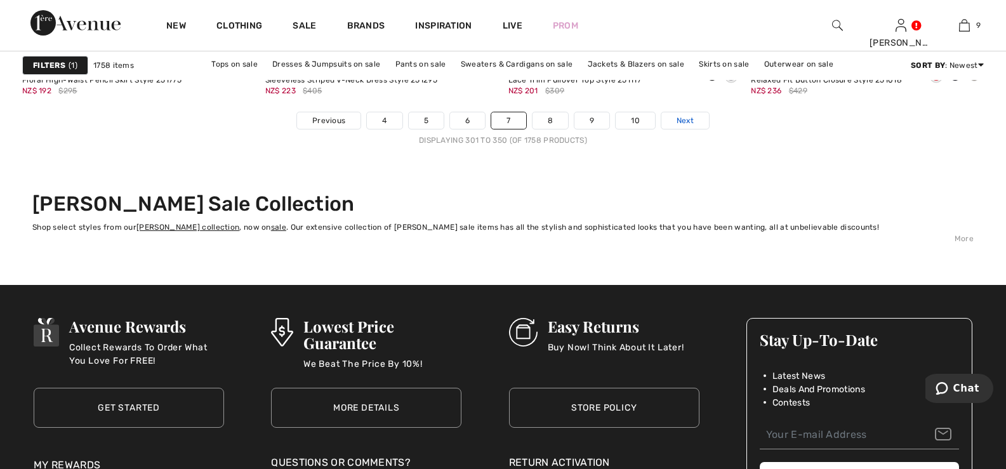
click at [685, 119] on span "Next" at bounding box center [685, 120] width 17 height 11
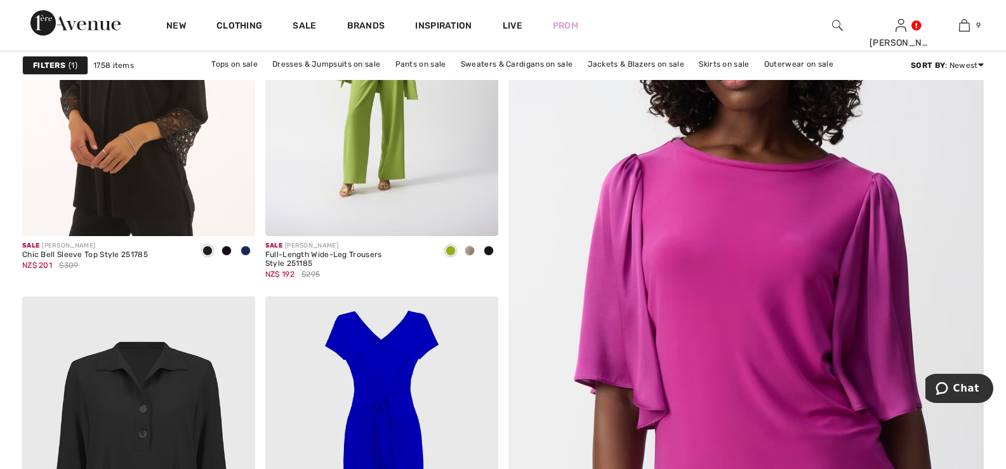
checkbox input "true"
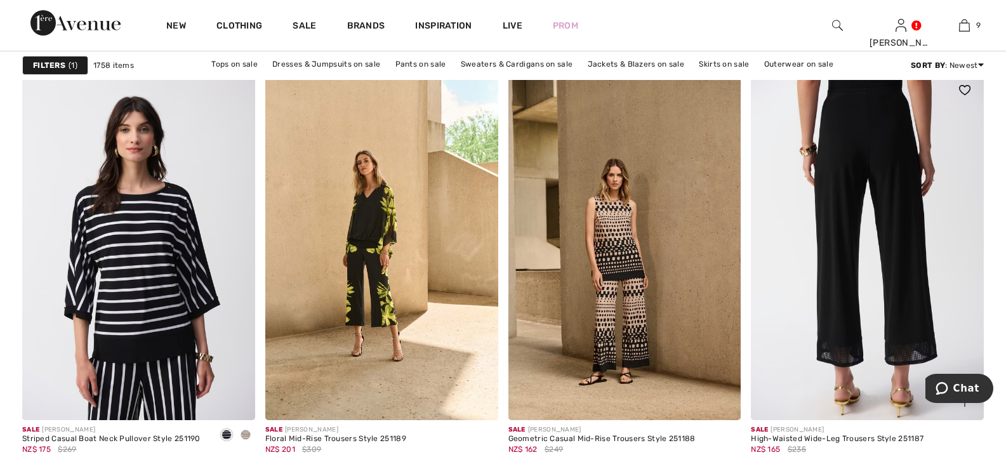
scroll to position [4571, 0]
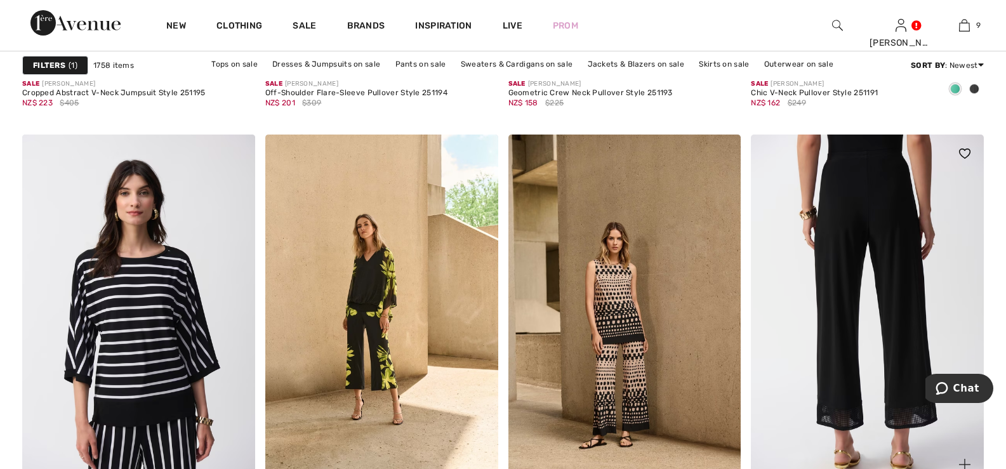
click at [875, 213] on img at bounding box center [867, 309] width 233 height 349
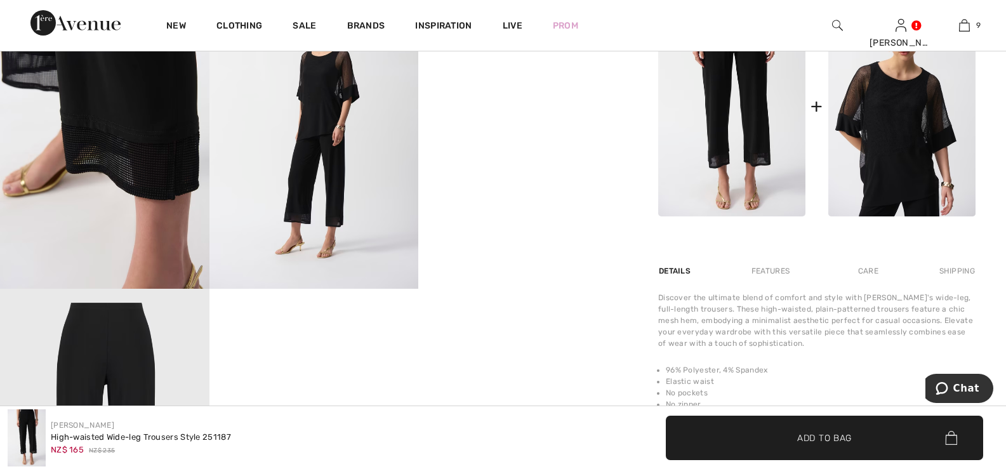
scroll to position [635, 0]
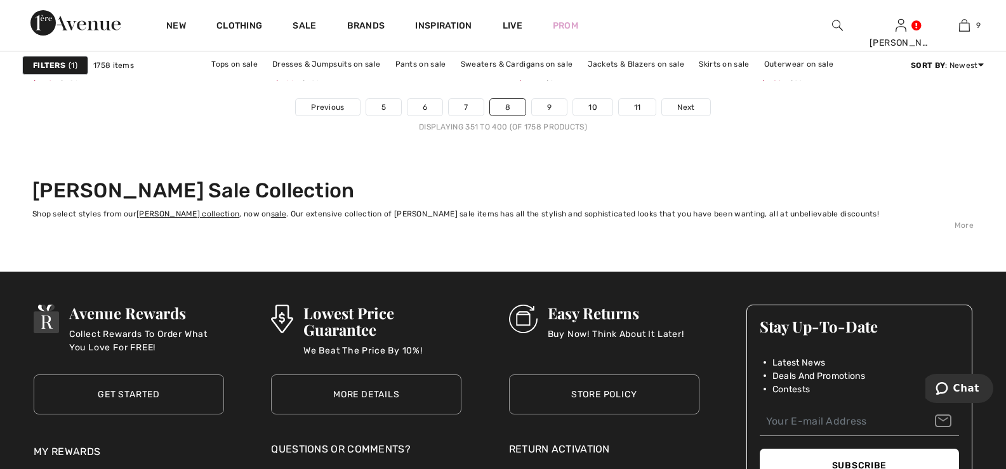
scroll to position [6412, 0]
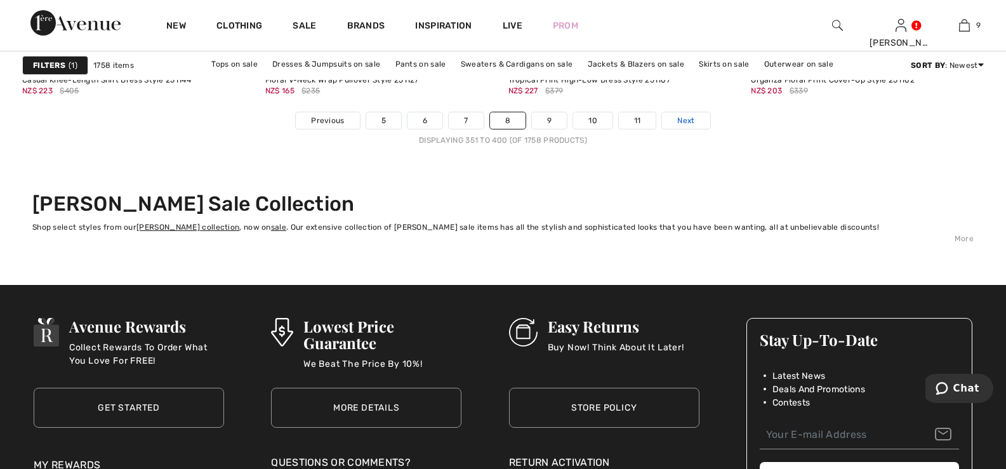
click at [694, 117] on span "Next" at bounding box center [685, 120] width 17 height 11
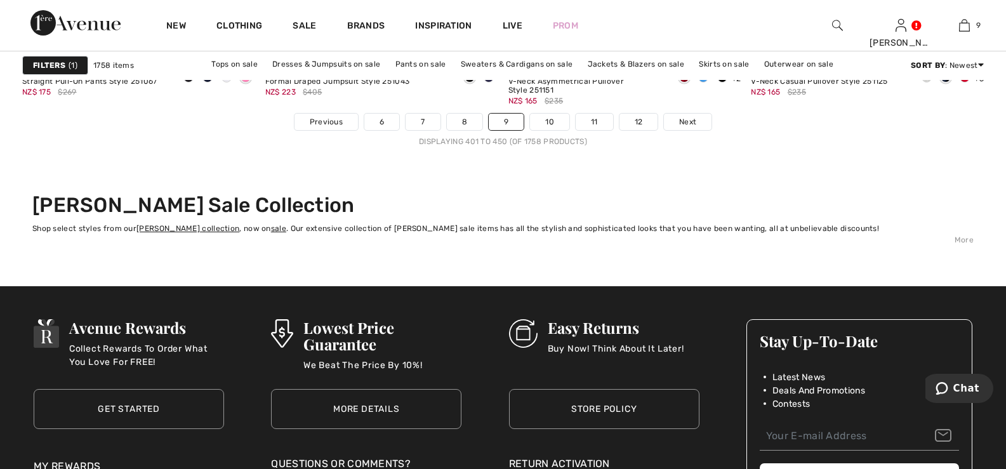
scroll to position [6412, 0]
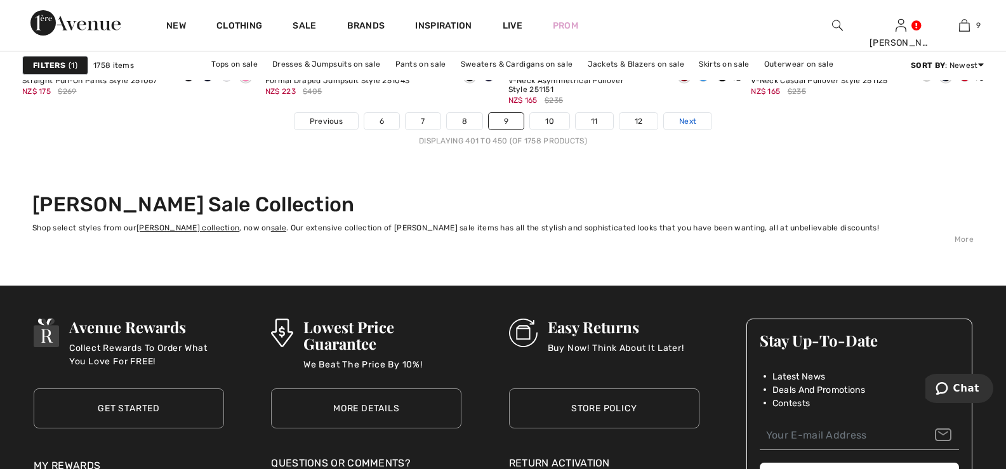
click at [691, 119] on span "Next" at bounding box center [687, 121] width 17 height 11
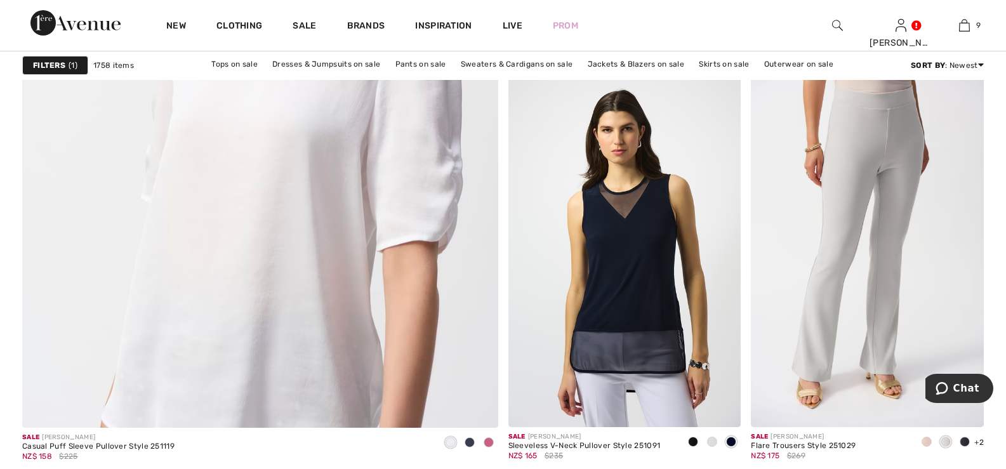
scroll to position [3872, 0]
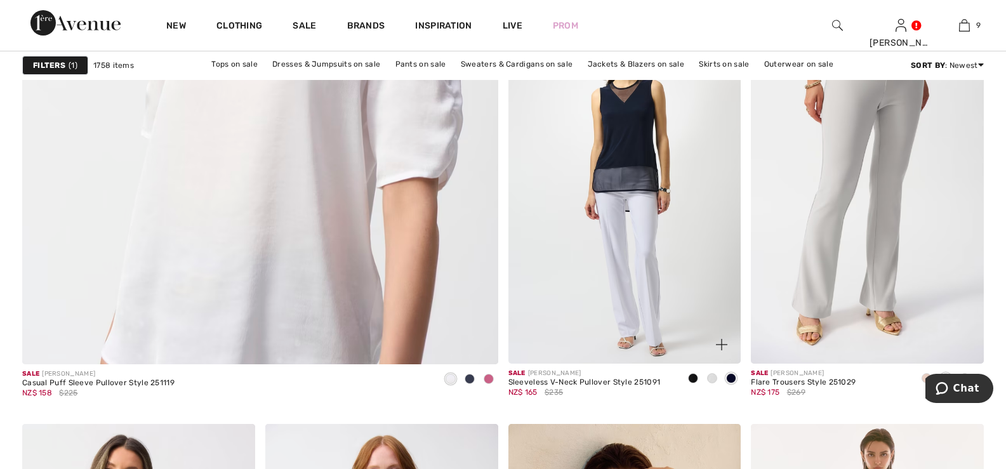
click at [632, 128] on img at bounding box center [625, 188] width 233 height 349
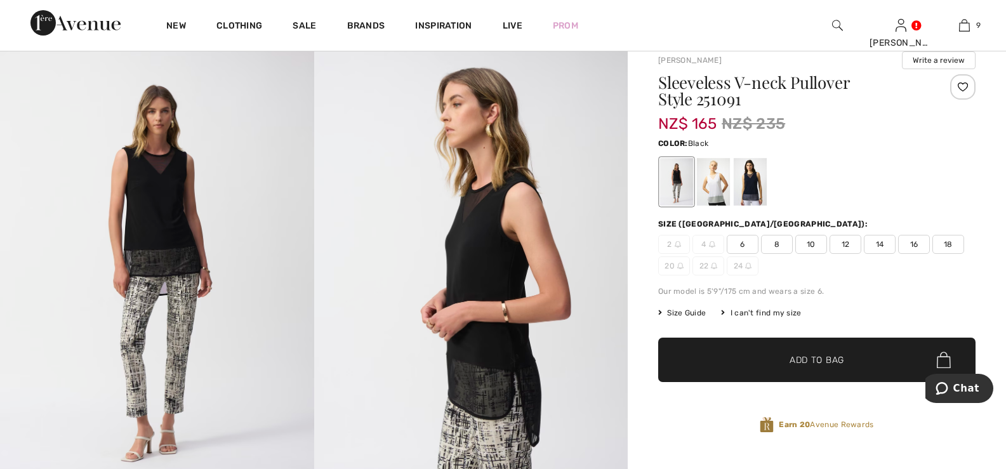
scroll to position [127, 0]
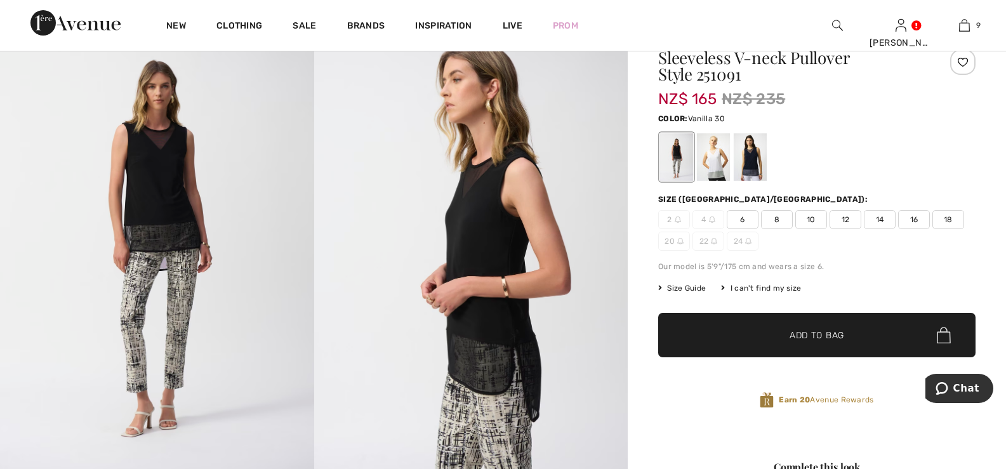
click at [718, 156] on div at bounding box center [713, 157] width 33 height 48
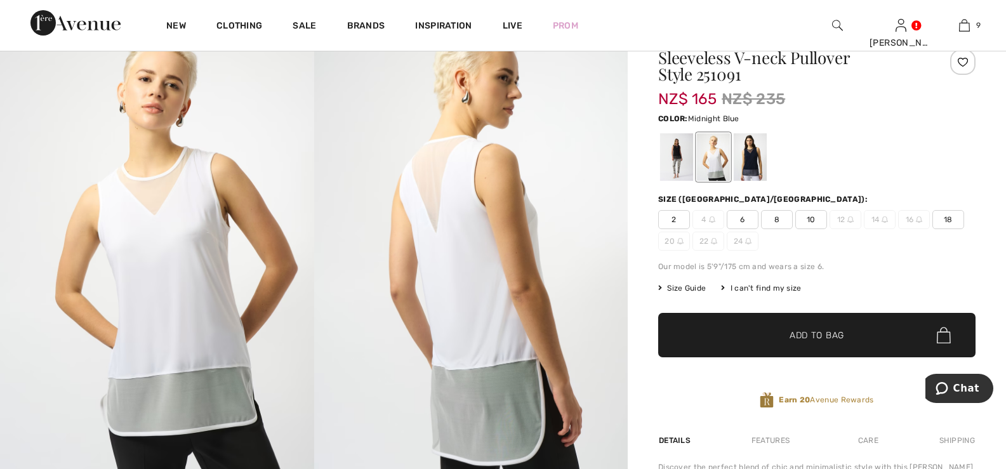
click at [752, 150] on div at bounding box center [750, 157] width 33 height 48
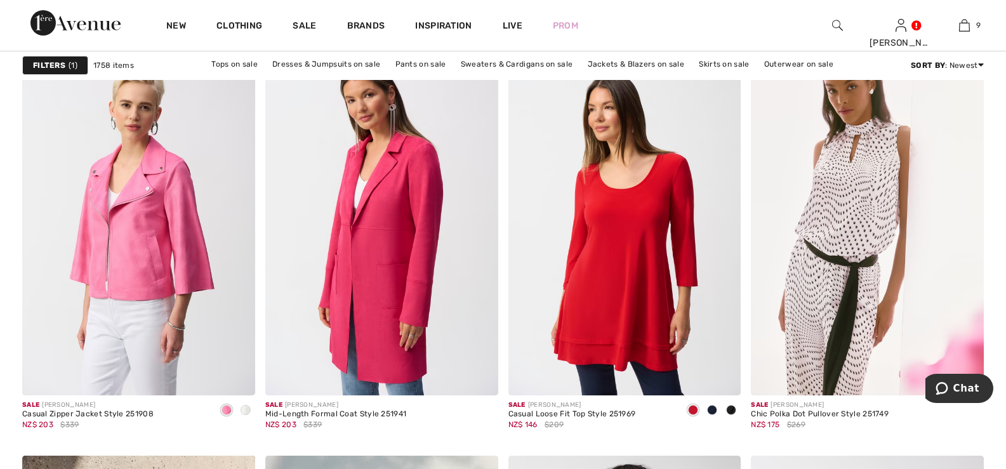
scroll to position [5269, 0]
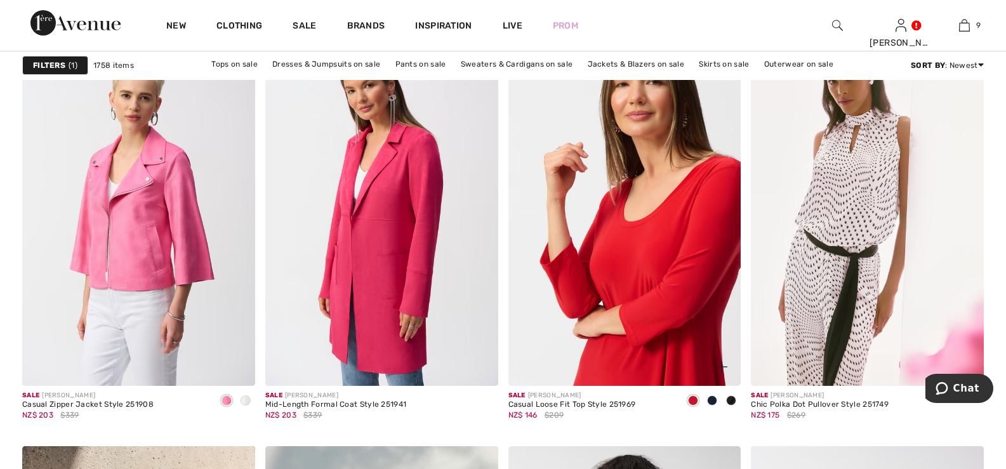
click at [656, 234] on img at bounding box center [625, 211] width 233 height 349
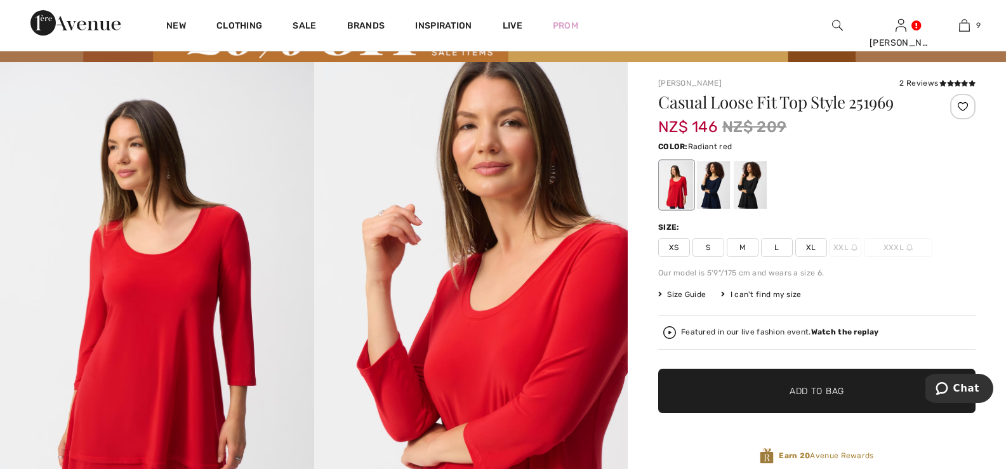
scroll to position [63, 0]
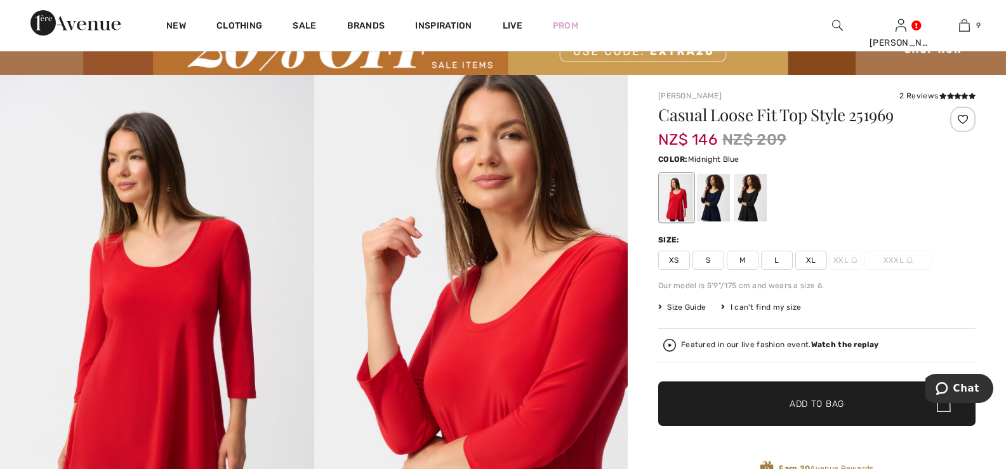
click at [709, 197] on div at bounding box center [713, 198] width 33 height 48
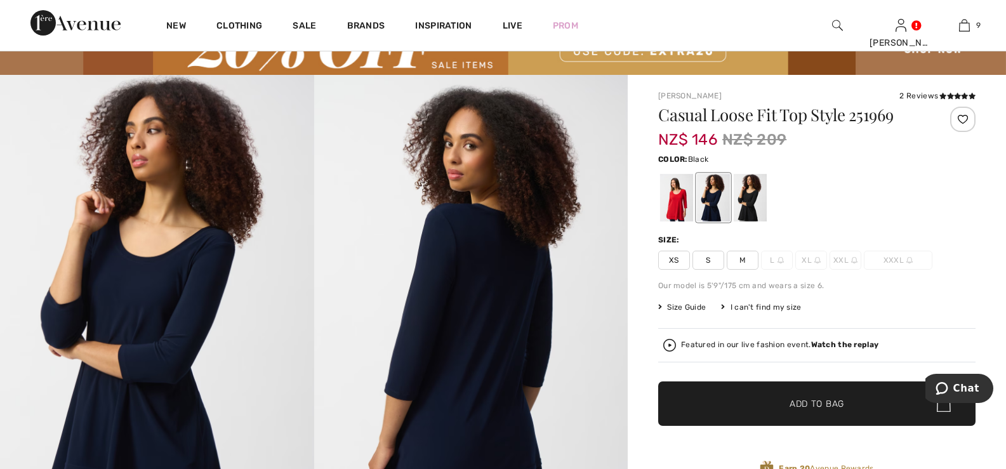
click at [757, 194] on div at bounding box center [750, 198] width 33 height 48
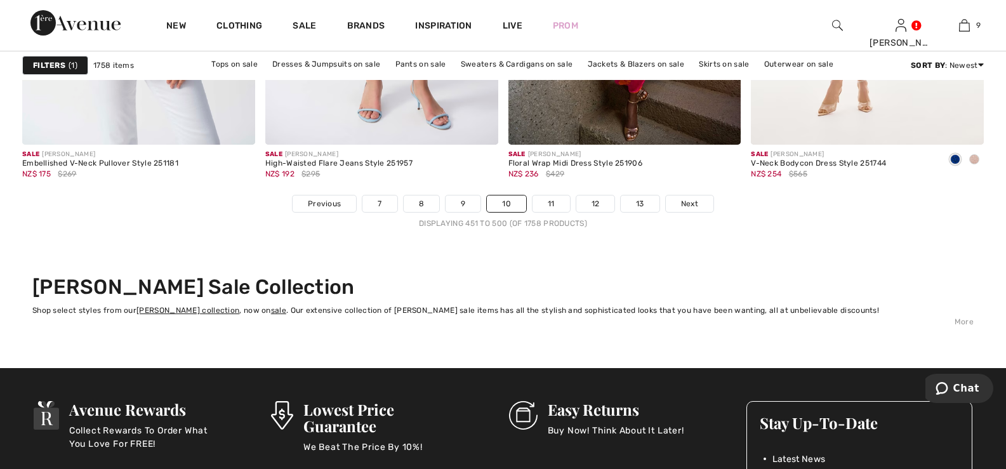
scroll to position [6348, 0]
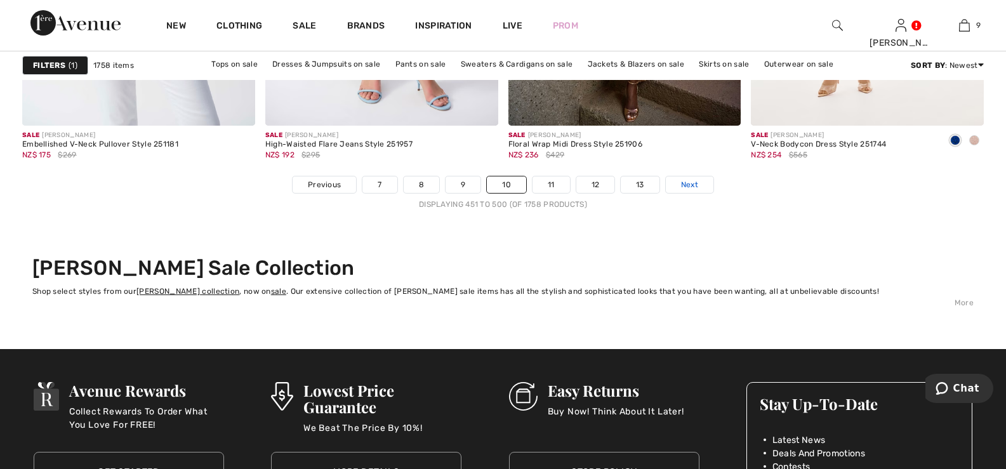
click at [689, 183] on span "Next" at bounding box center [689, 184] width 17 height 11
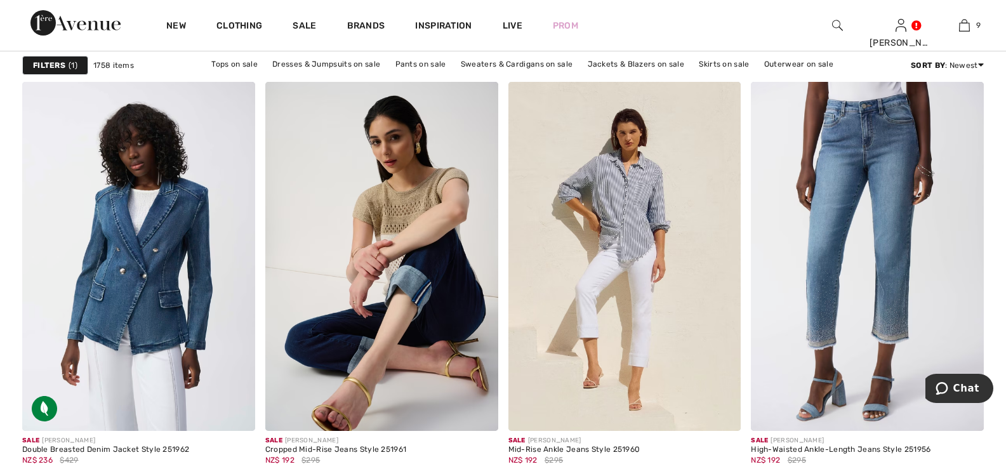
scroll to position [2472, 0]
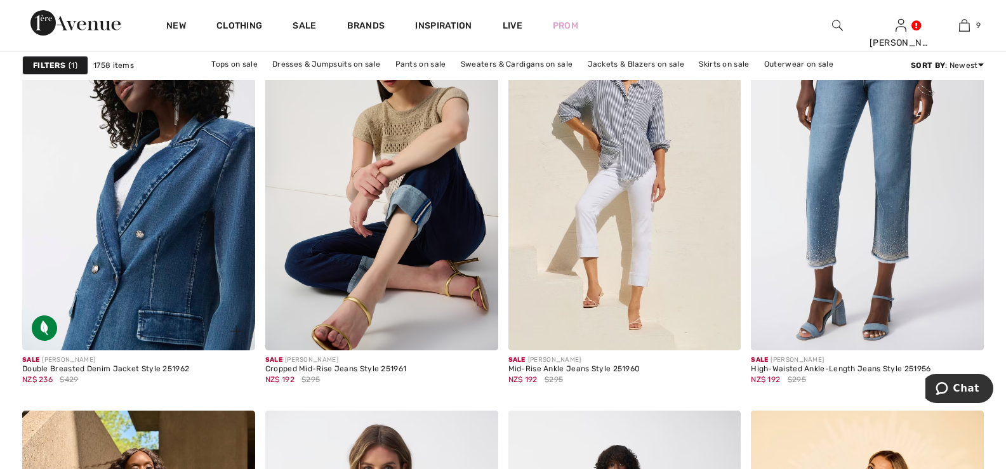
click at [135, 207] on img at bounding box center [138, 175] width 233 height 349
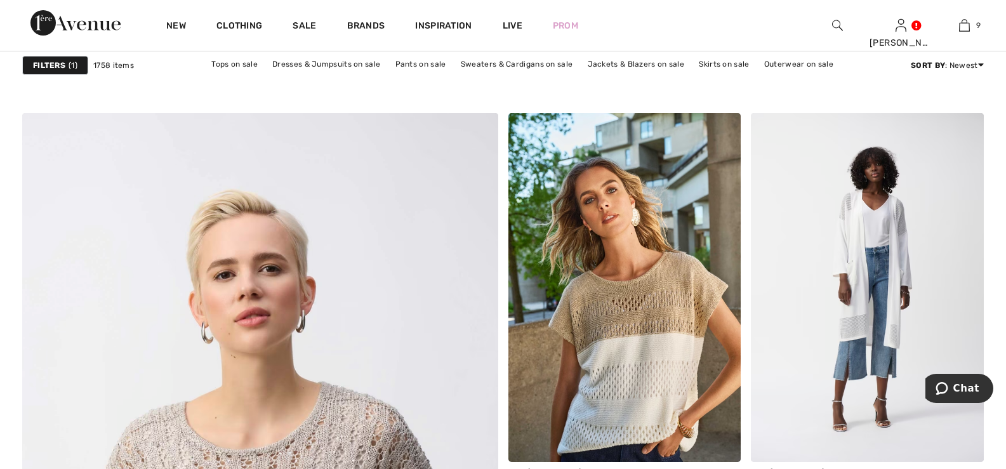
scroll to position [3424, 0]
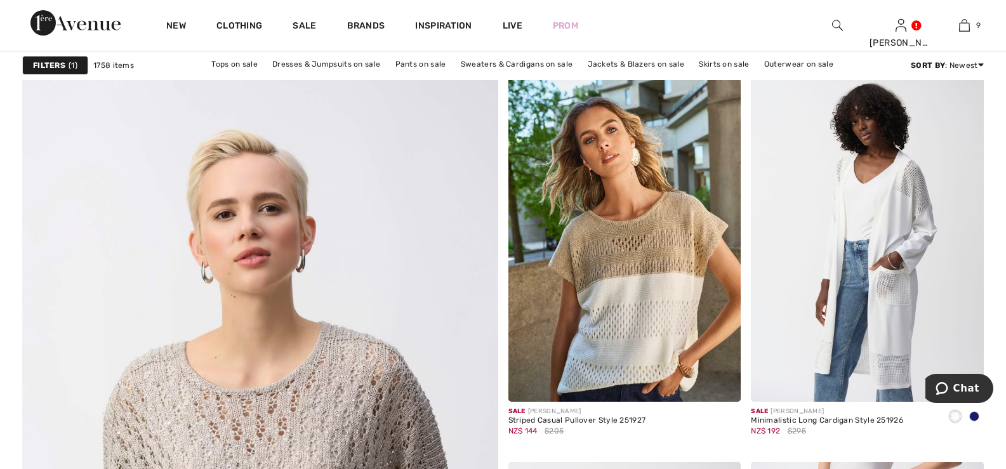
click at [898, 209] on img at bounding box center [867, 227] width 233 height 349
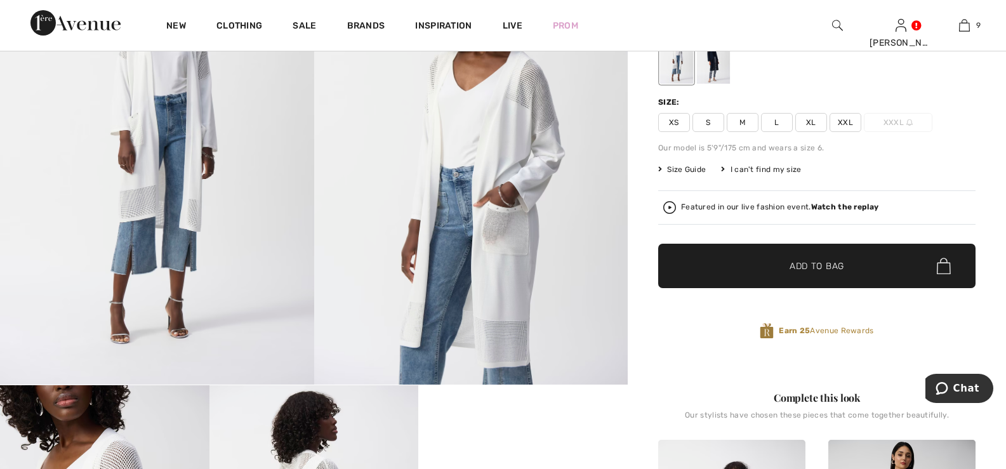
scroll to position [63, 0]
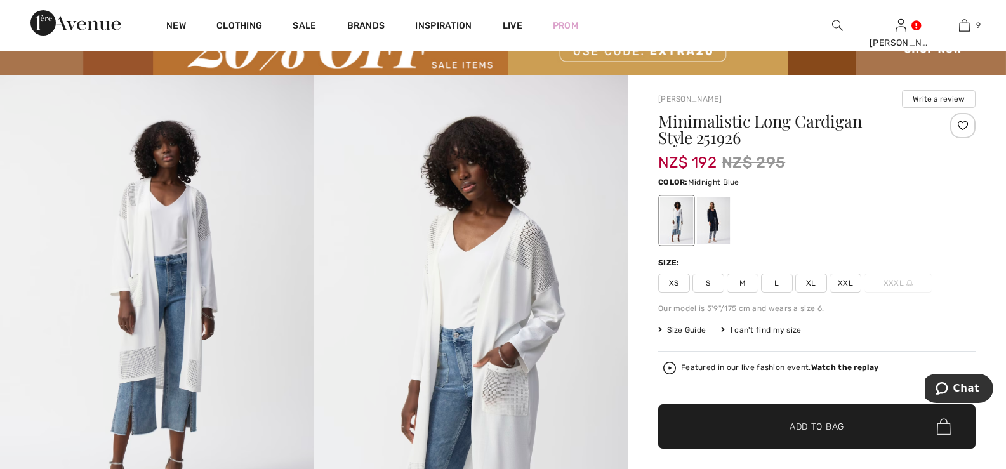
click at [714, 215] on div at bounding box center [713, 221] width 33 height 48
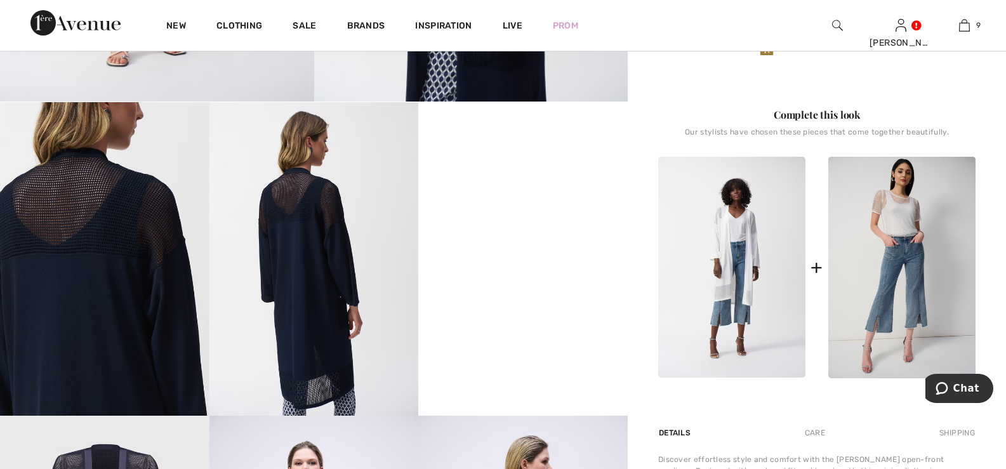
scroll to position [508, 0]
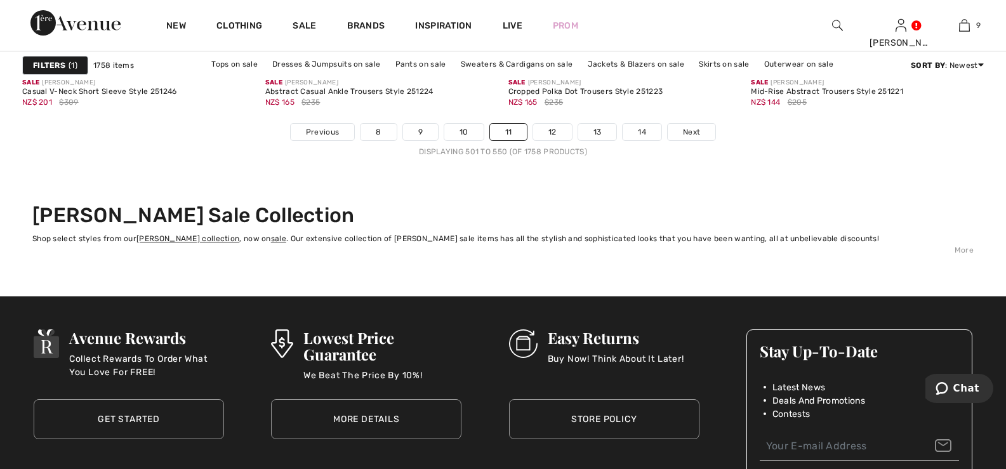
scroll to position [6281, 0]
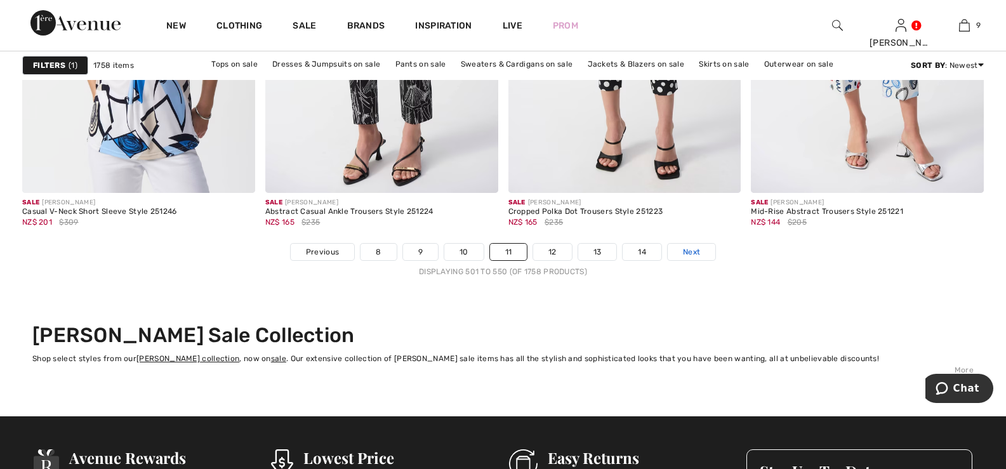
click at [693, 252] on span "Next" at bounding box center [691, 251] width 17 height 11
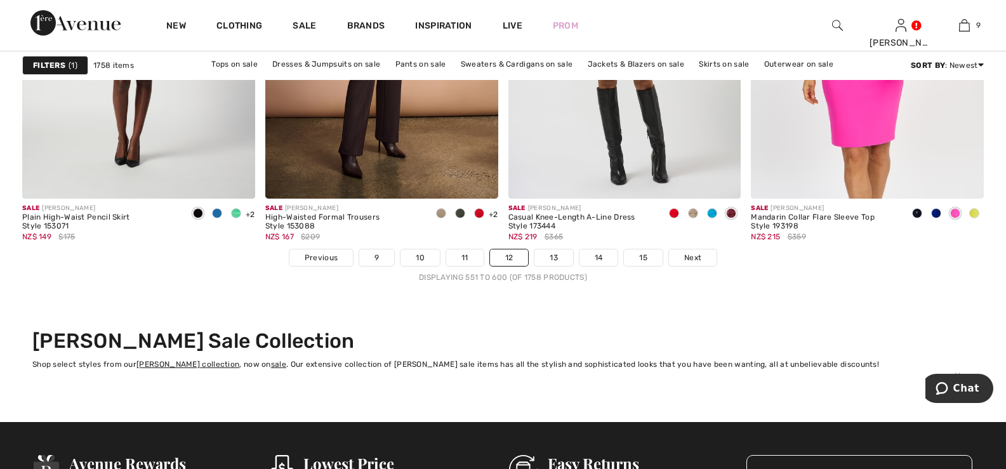
scroll to position [6348, 0]
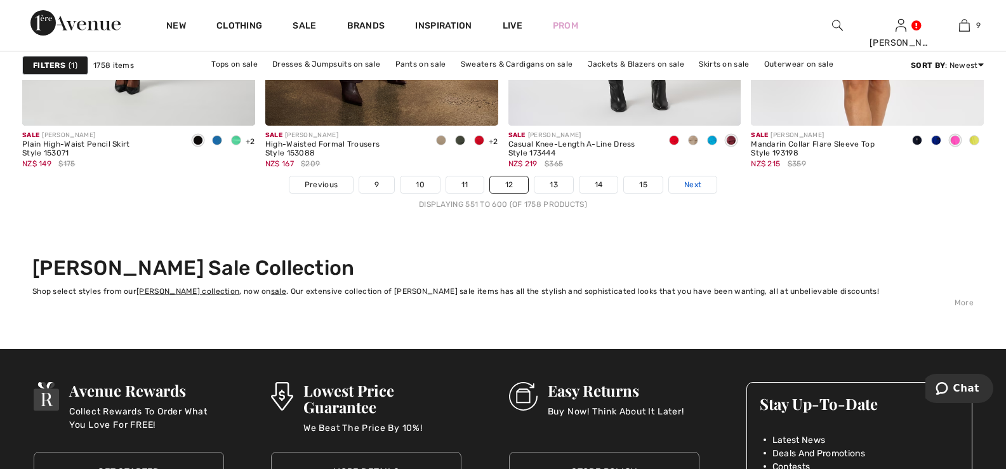
click at [696, 183] on span "Next" at bounding box center [692, 184] width 17 height 11
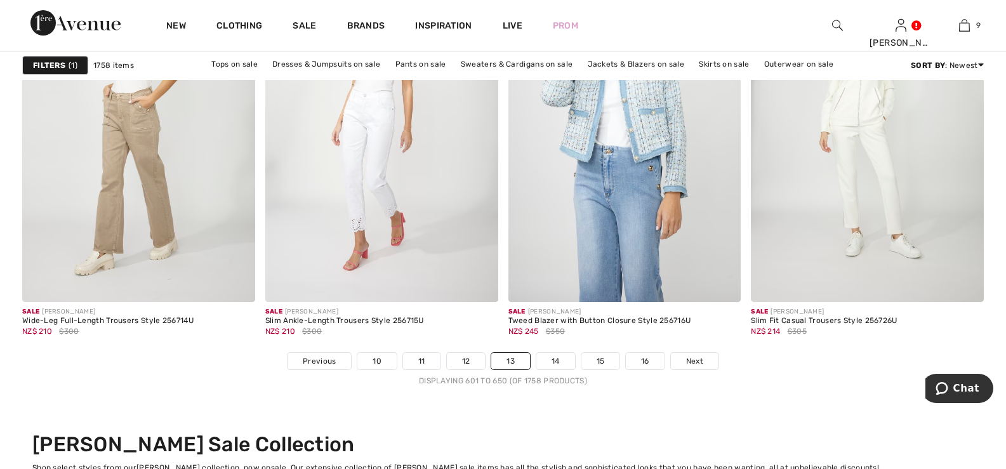
scroll to position [6285, 0]
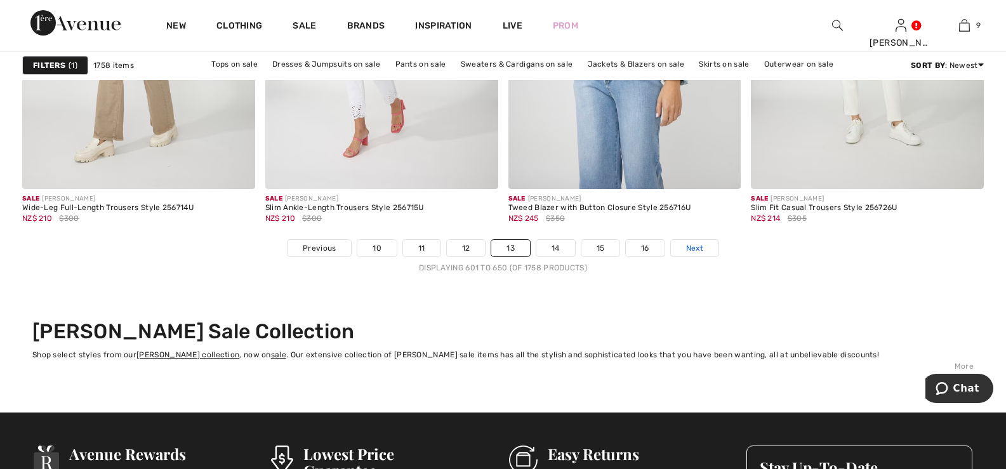
click at [696, 248] on span "Next" at bounding box center [694, 248] width 17 height 11
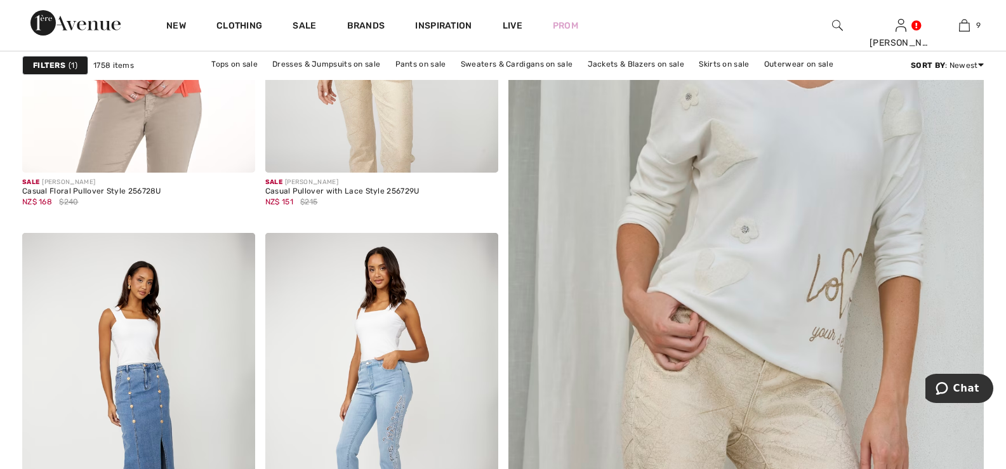
checkbox input "true"
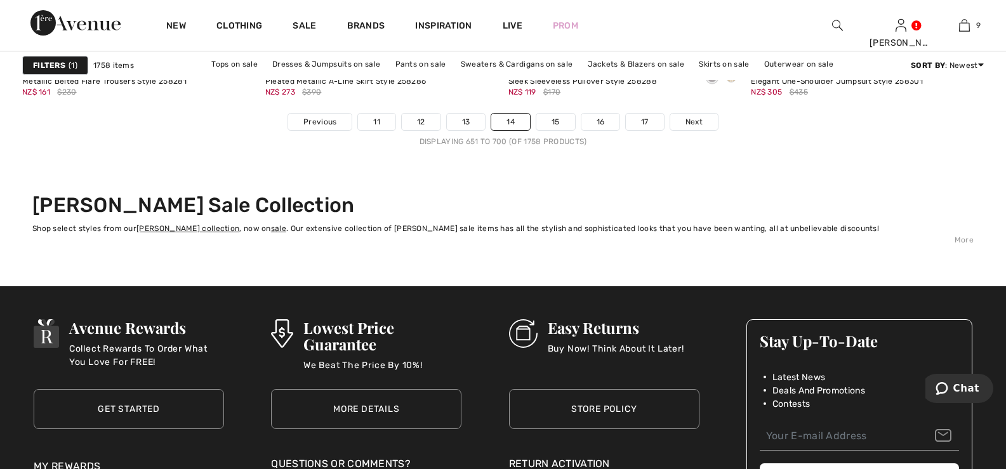
scroll to position [6412, 0]
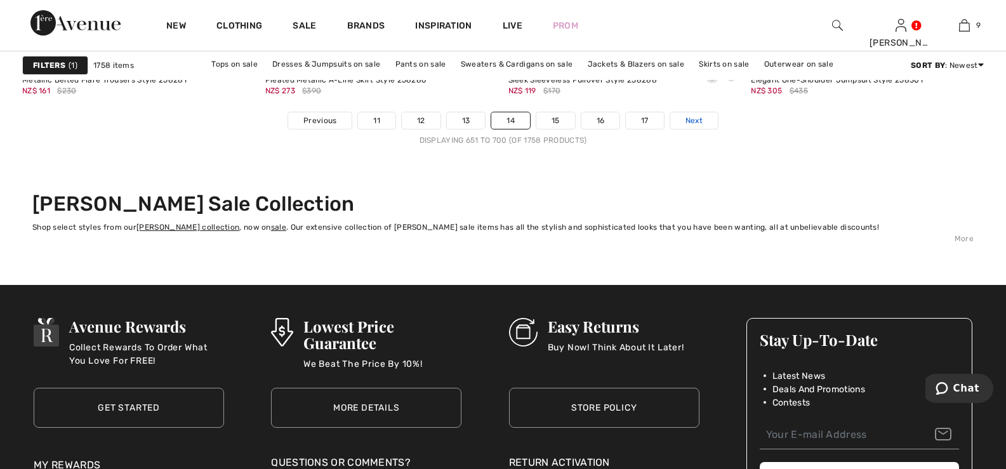
click at [695, 119] on span "Next" at bounding box center [694, 120] width 17 height 11
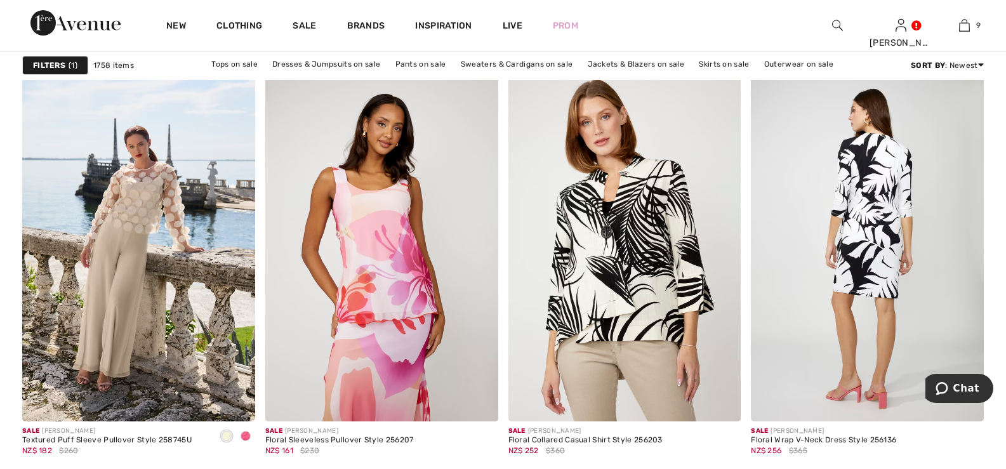
scroll to position [1015, 0]
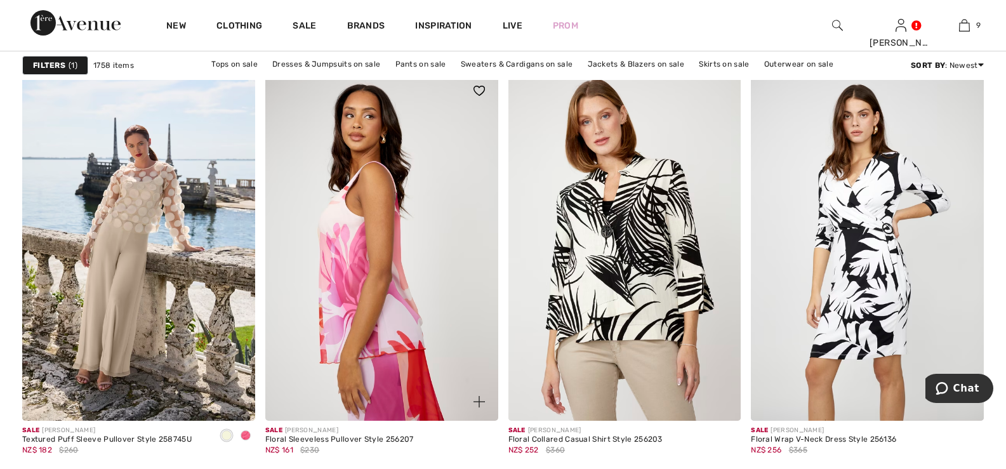
click at [364, 216] on img at bounding box center [381, 246] width 233 height 349
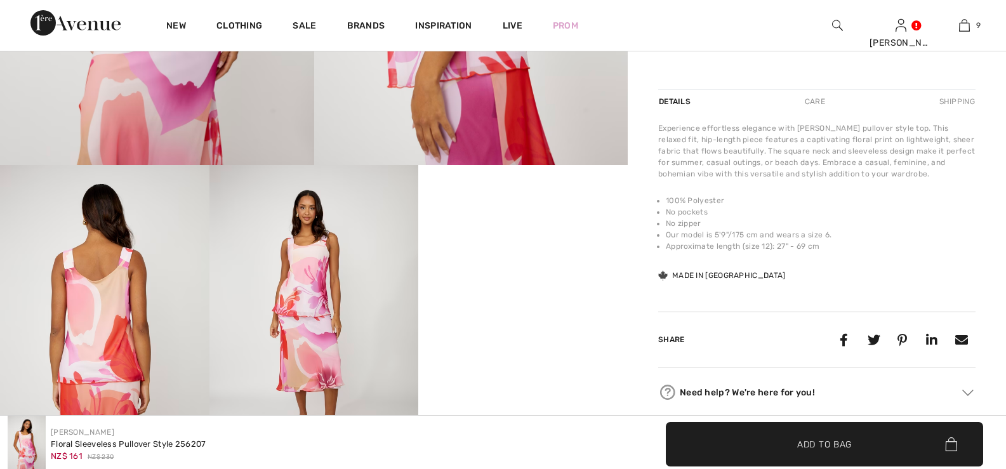
scroll to position [63, 0]
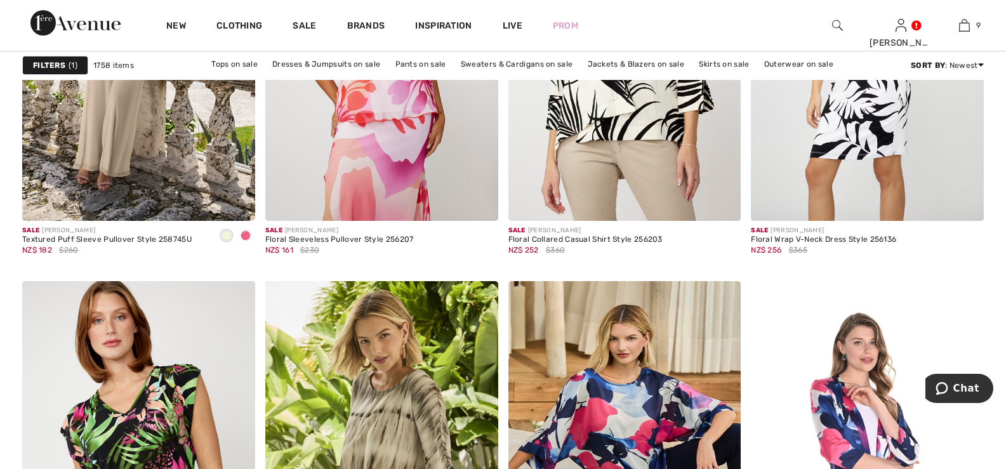
scroll to position [1460, 0]
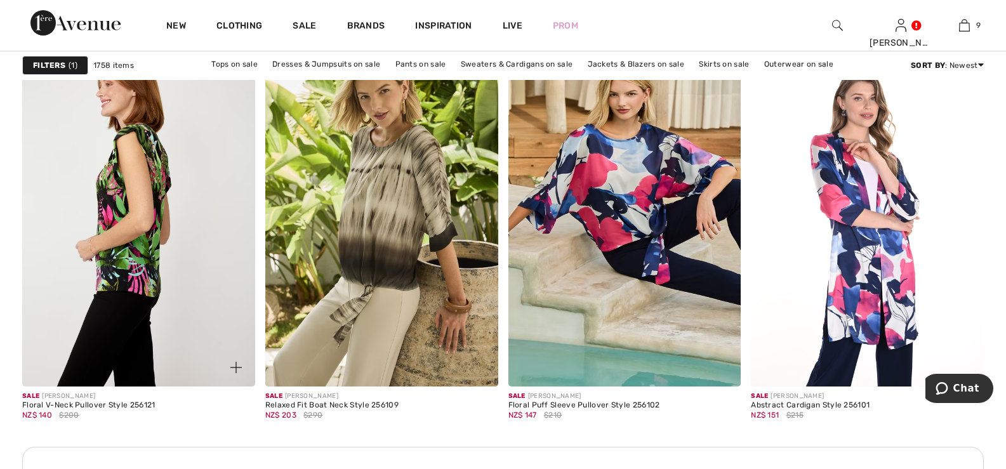
click at [138, 182] on img at bounding box center [138, 211] width 233 height 349
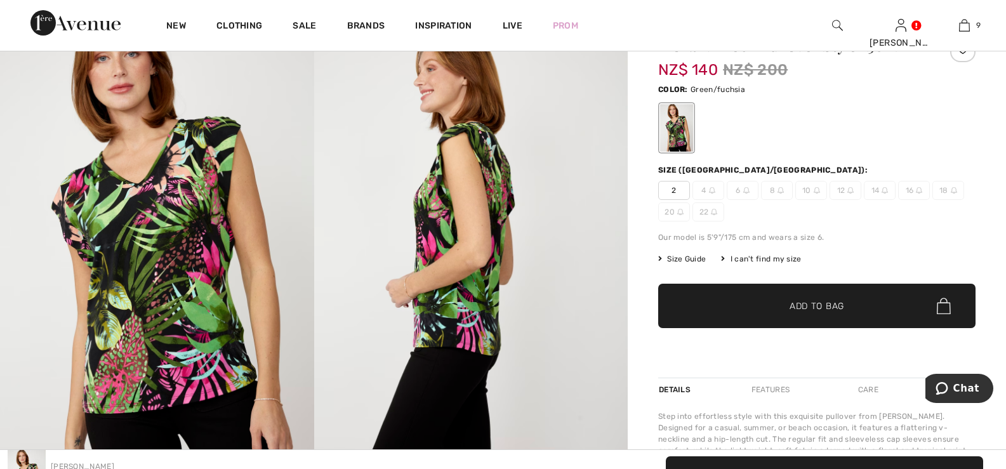
scroll to position [127, 0]
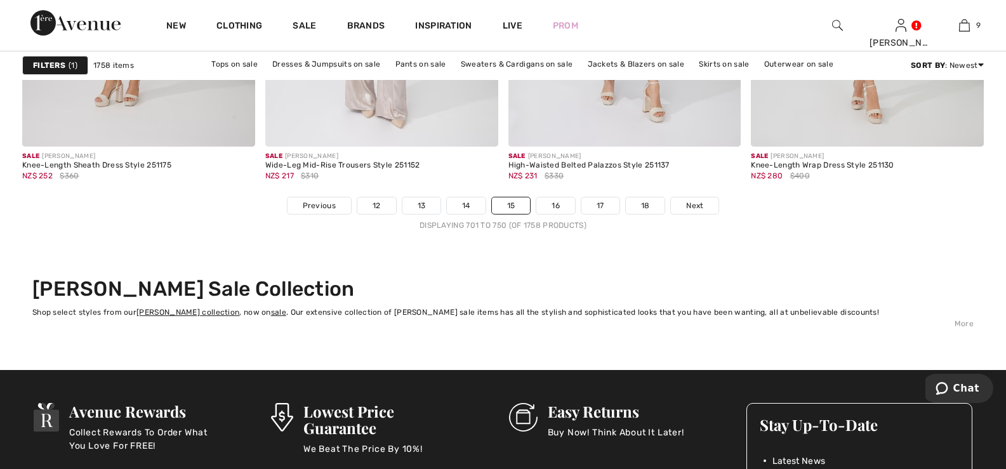
scroll to position [6348, 0]
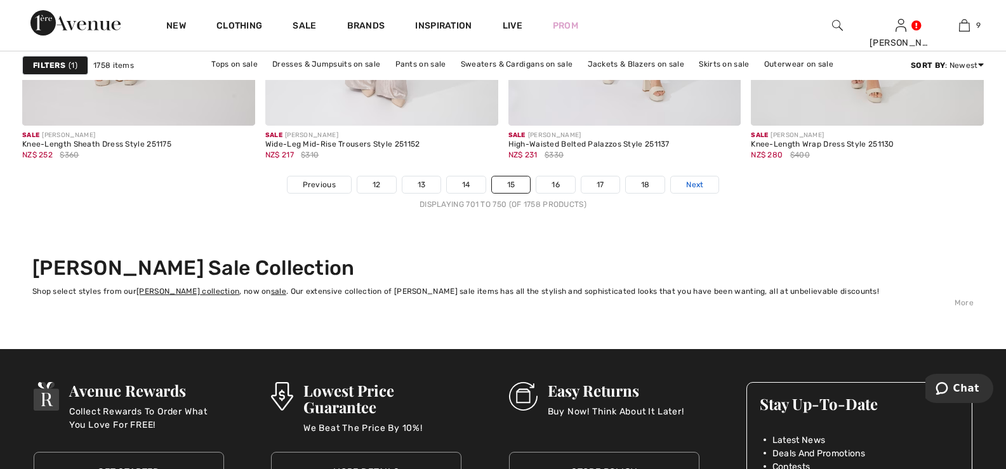
click at [703, 181] on span "Next" at bounding box center [694, 184] width 17 height 11
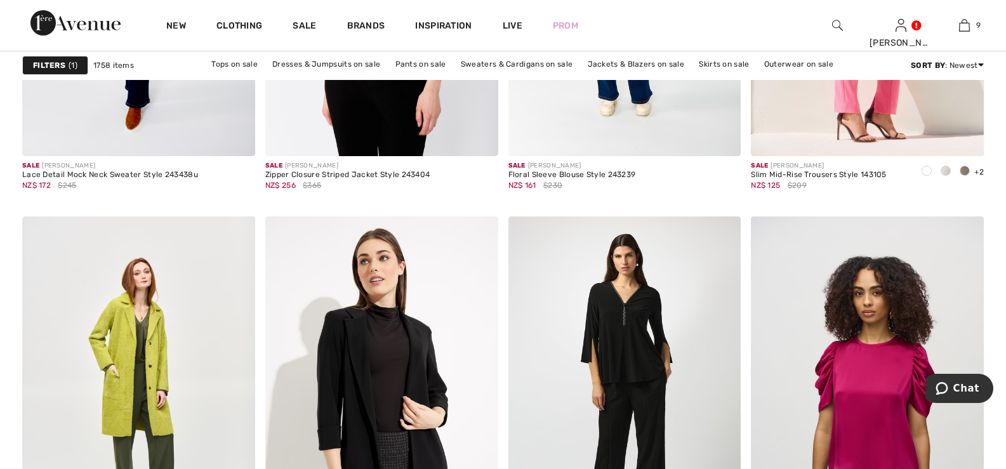
scroll to position [6091, 0]
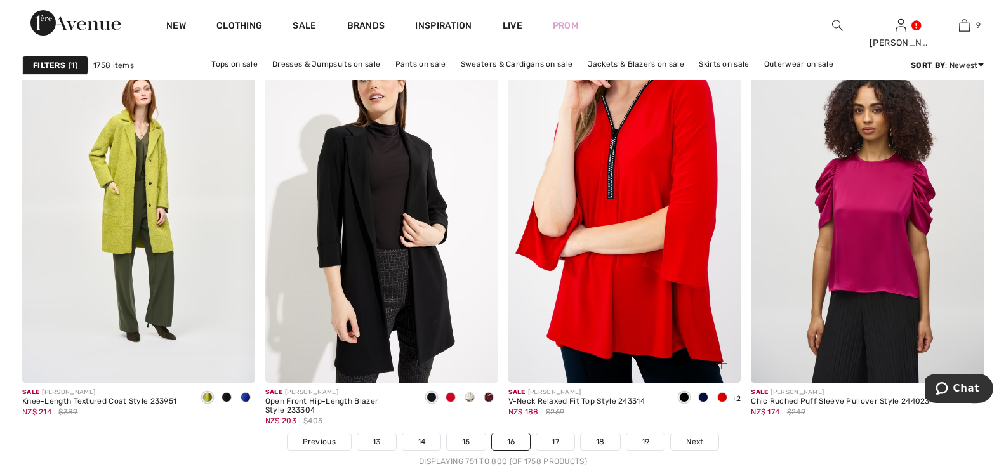
click at [649, 143] on img at bounding box center [625, 208] width 233 height 349
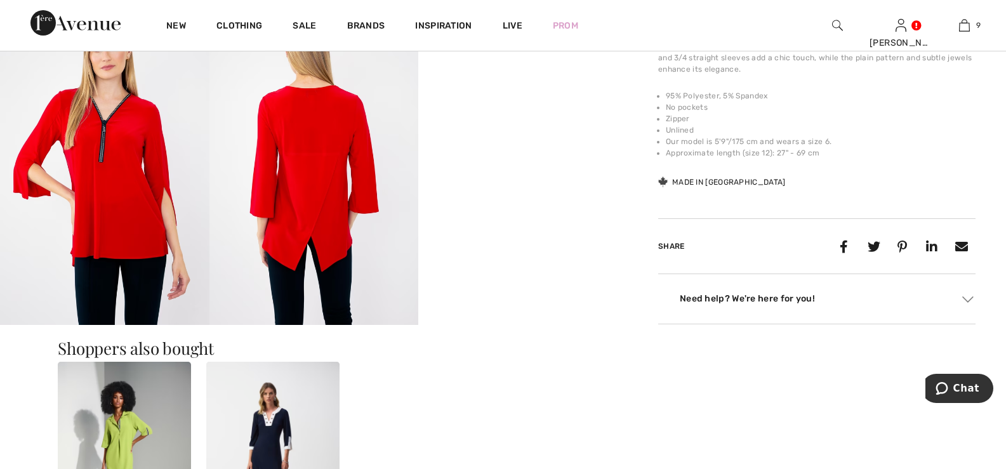
scroll to position [635, 0]
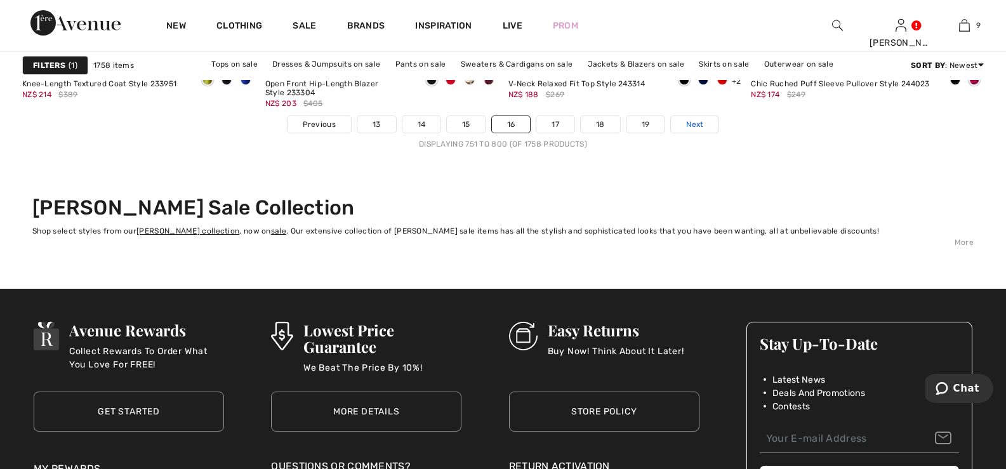
click at [693, 123] on span "Next" at bounding box center [694, 124] width 17 height 11
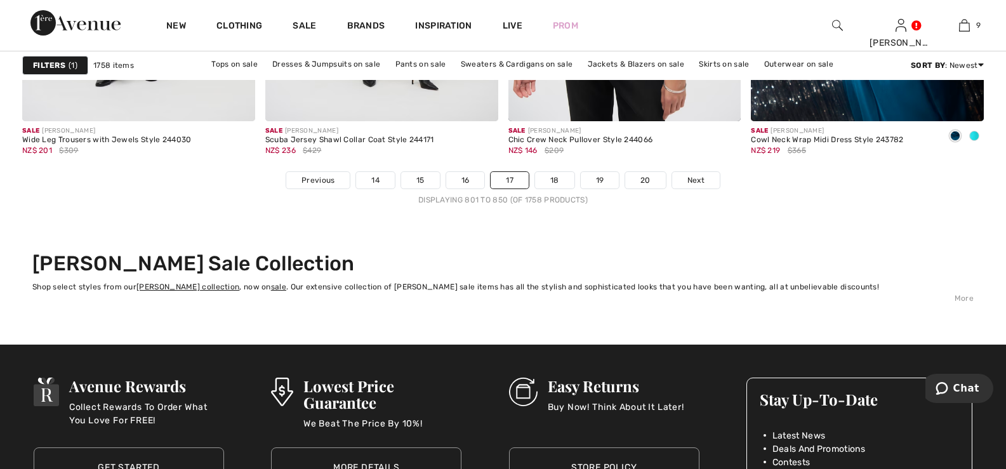
scroll to position [6348, 0]
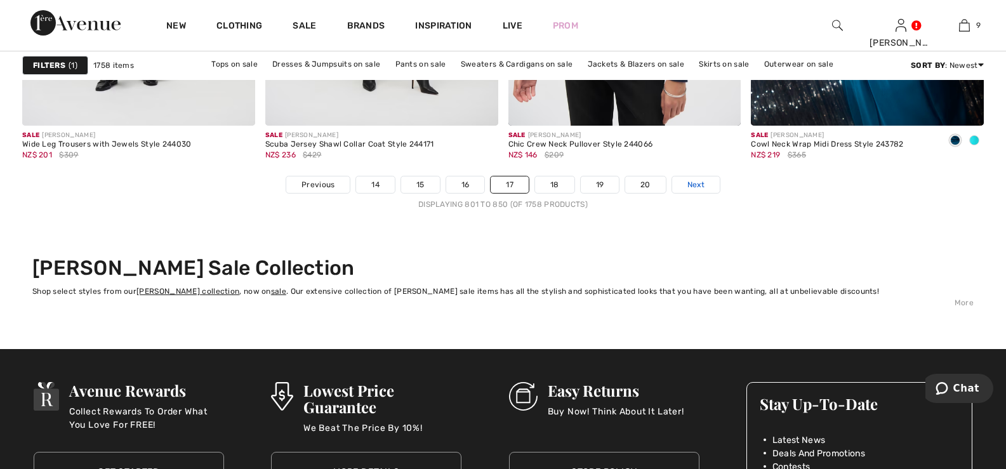
click at [694, 184] on span "Next" at bounding box center [696, 184] width 17 height 11
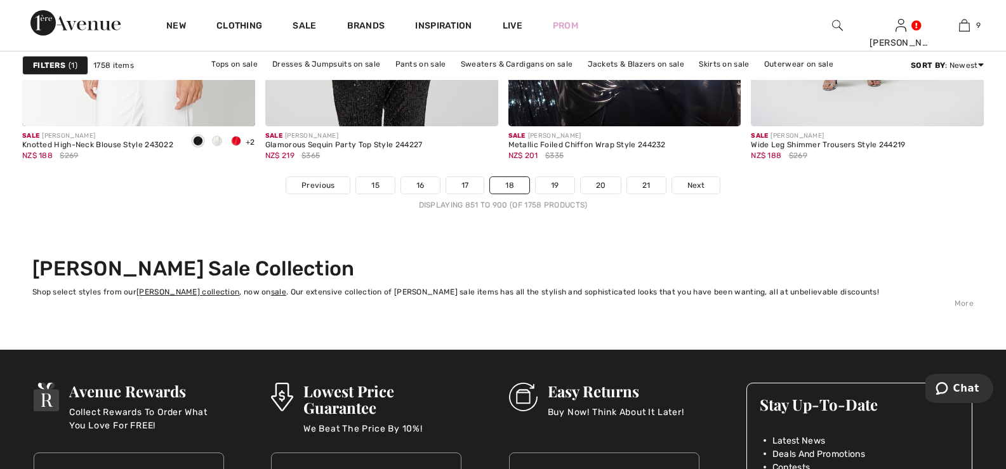
scroll to position [6348, 0]
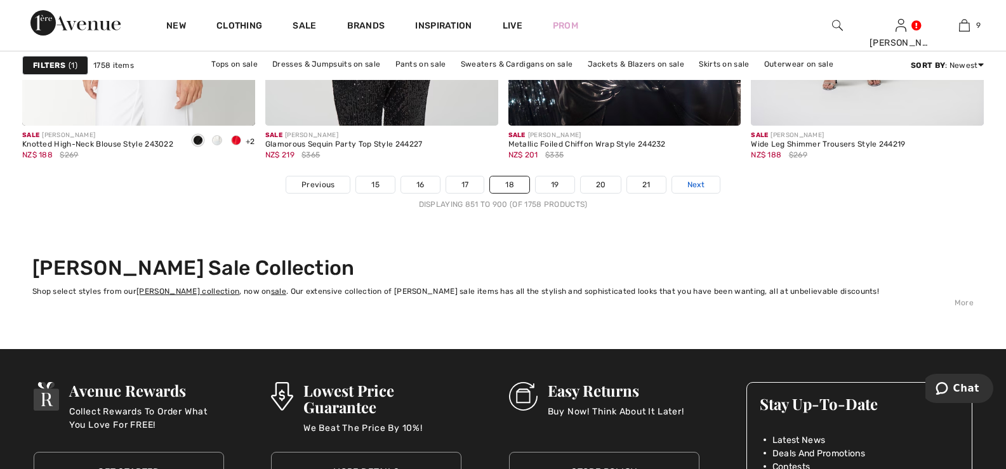
click at [691, 184] on span "Next" at bounding box center [696, 184] width 17 height 11
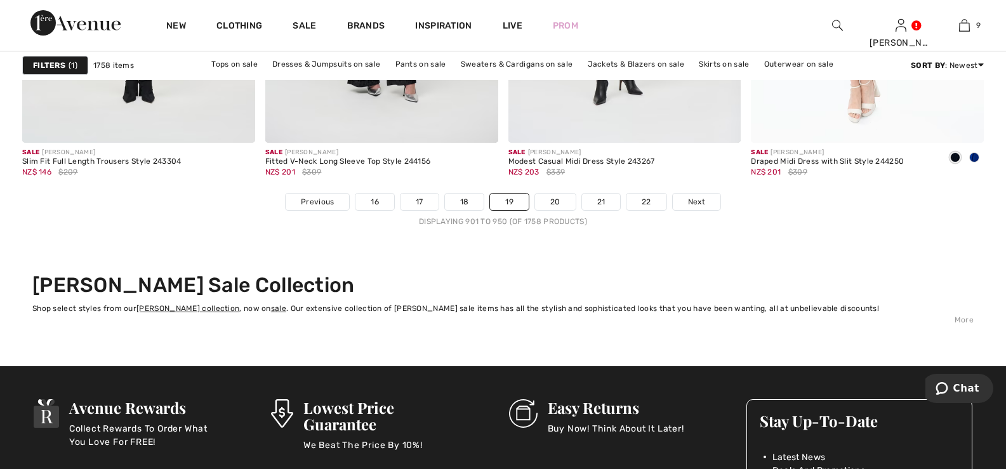
scroll to position [6348, 0]
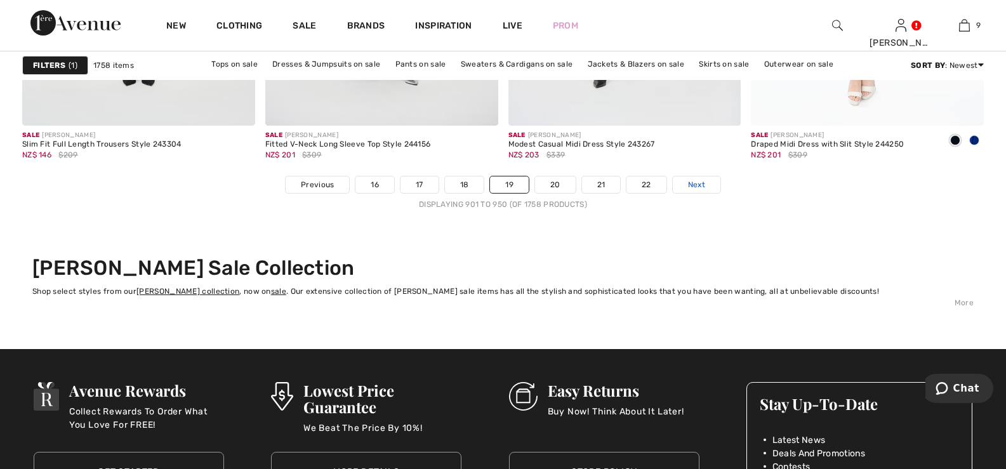
click at [686, 183] on link "Next" at bounding box center [697, 184] width 48 height 17
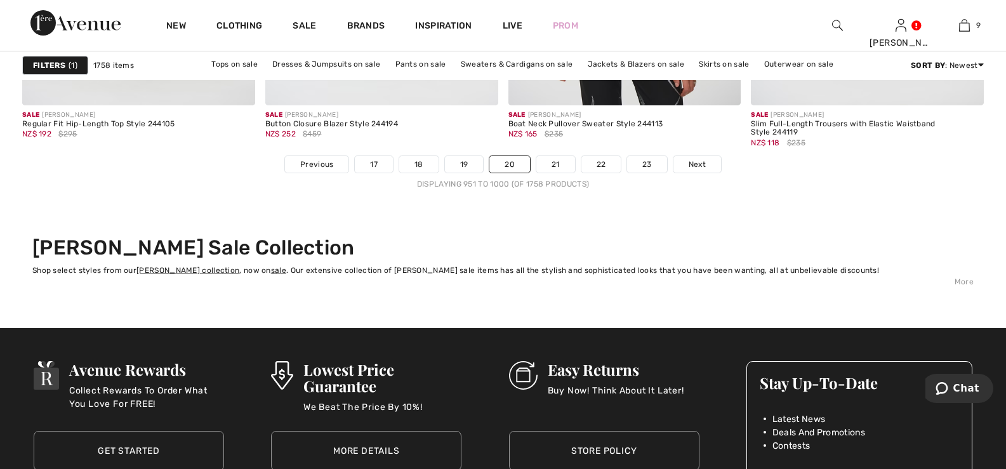
scroll to position [6412, 0]
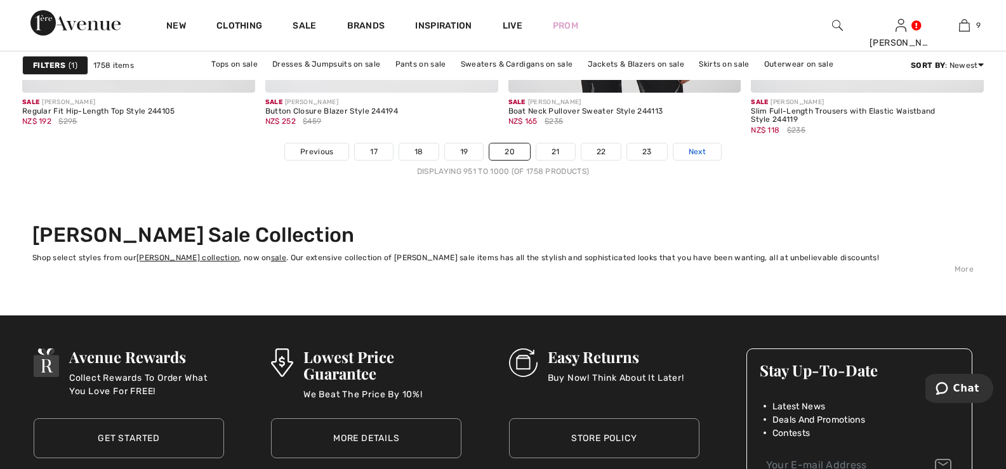
click at [696, 146] on span "Next" at bounding box center [697, 151] width 17 height 11
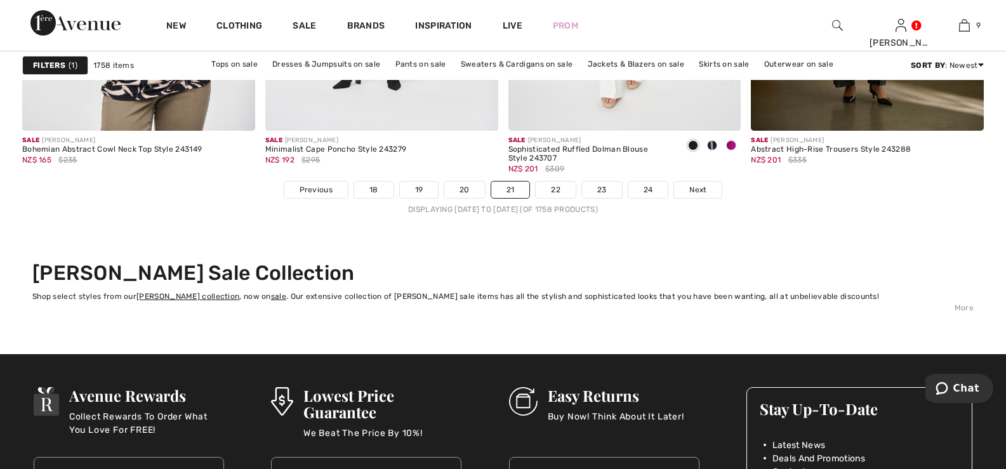
scroll to position [6349, 0]
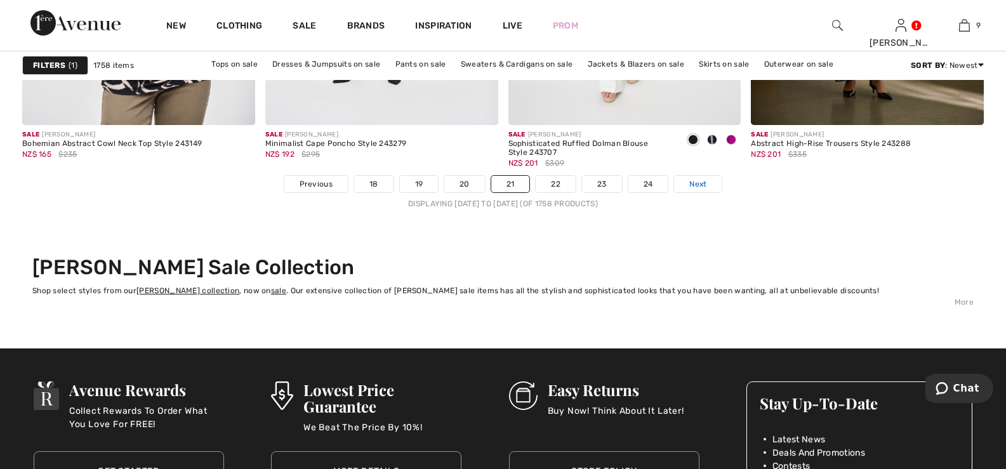
click at [699, 181] on span "Next" at bounding box center [697, 183] width 17 height 11
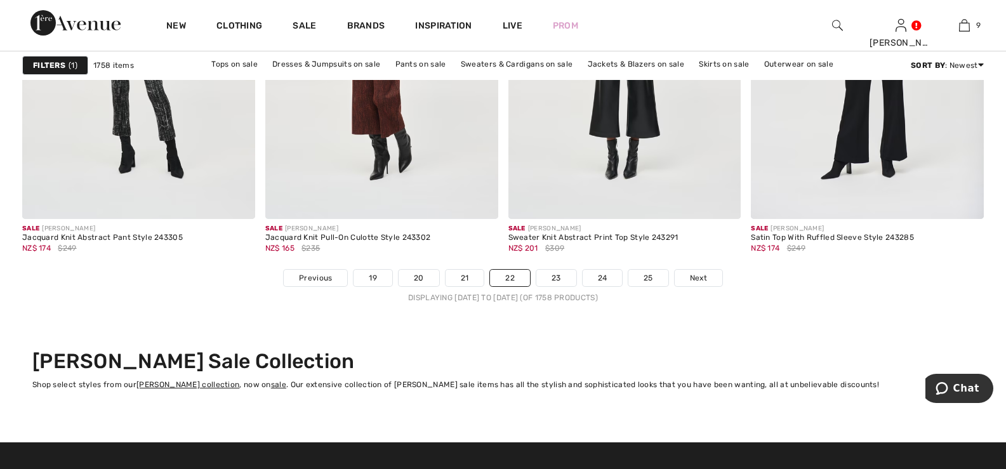
scroll to position [6349, 0]
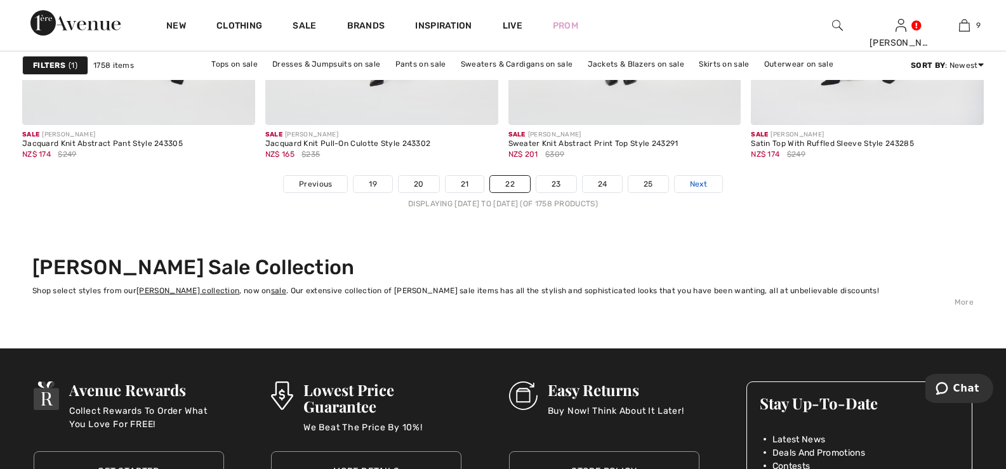
click at [698, 182] on span "Next" at bounding box center [698, 183] width 17 height 11
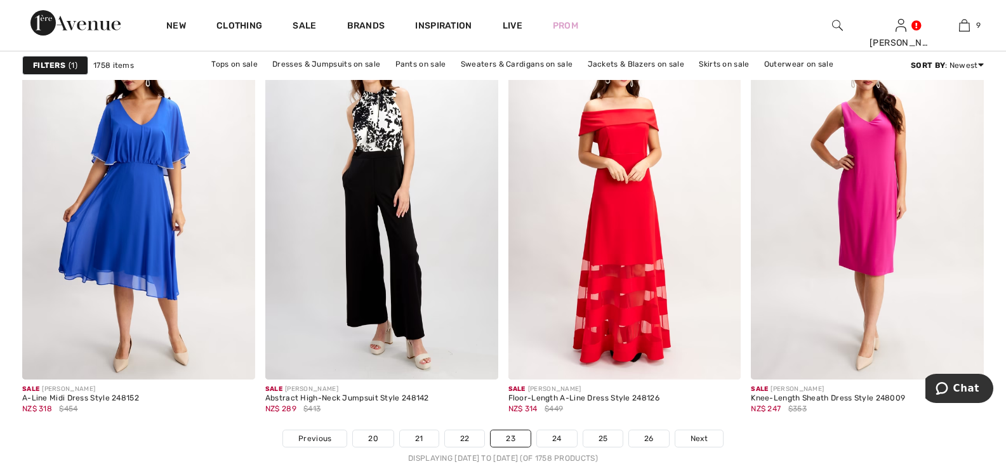
scroll to position [6412, 0]
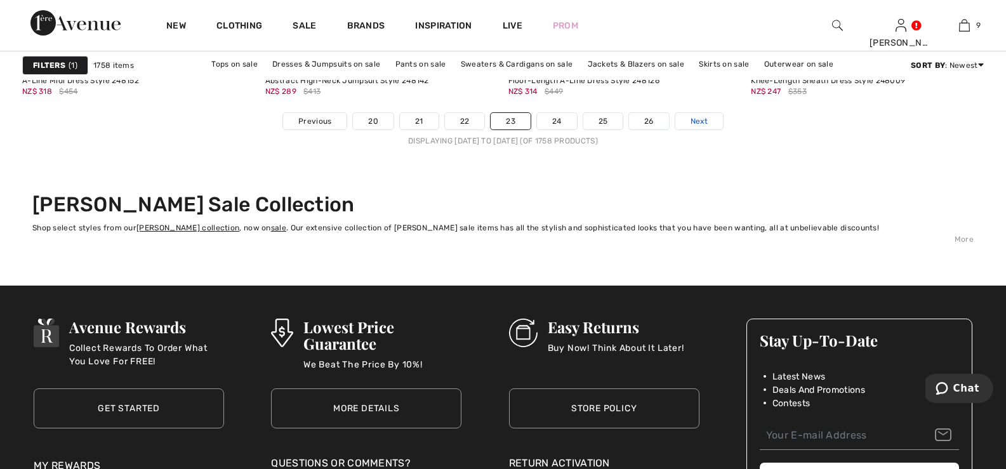
click at [702, 119] on span "Next" at bounding box center [699, 121] width 17 height 11
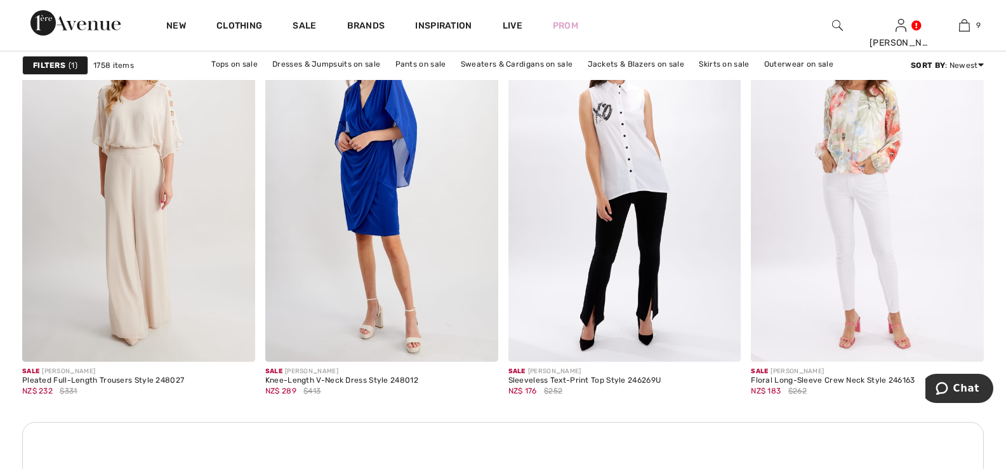
scroll to position [4697, 0]
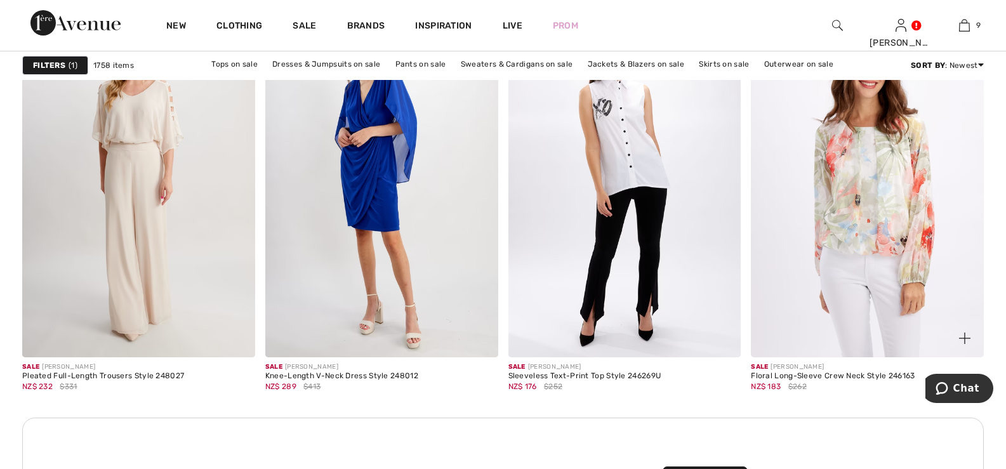
click at [875, 159] on img at bounding box center [867, 182] width 233 height 349
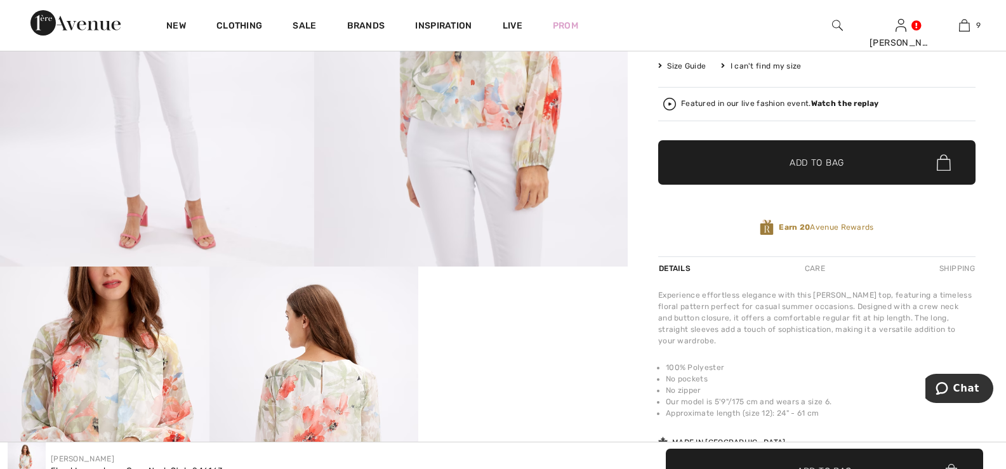
scroll to position [508, 0]
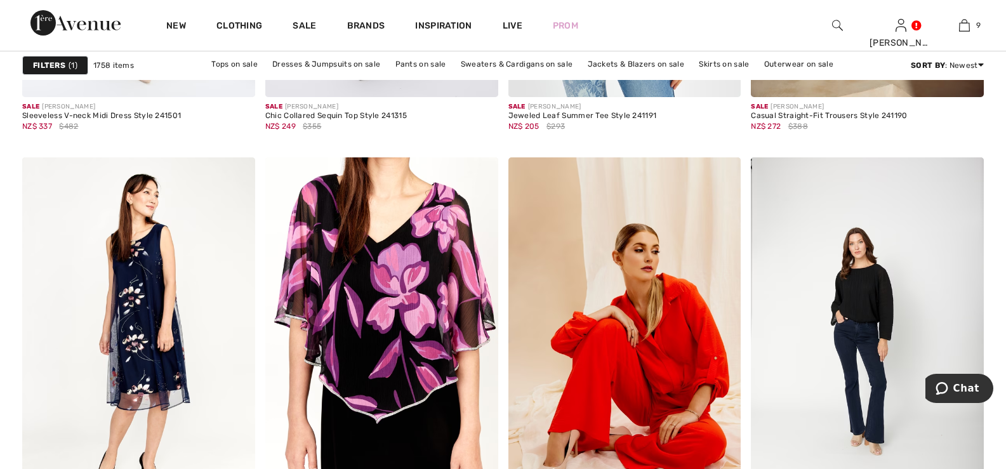
scroll to position [6285, 0]
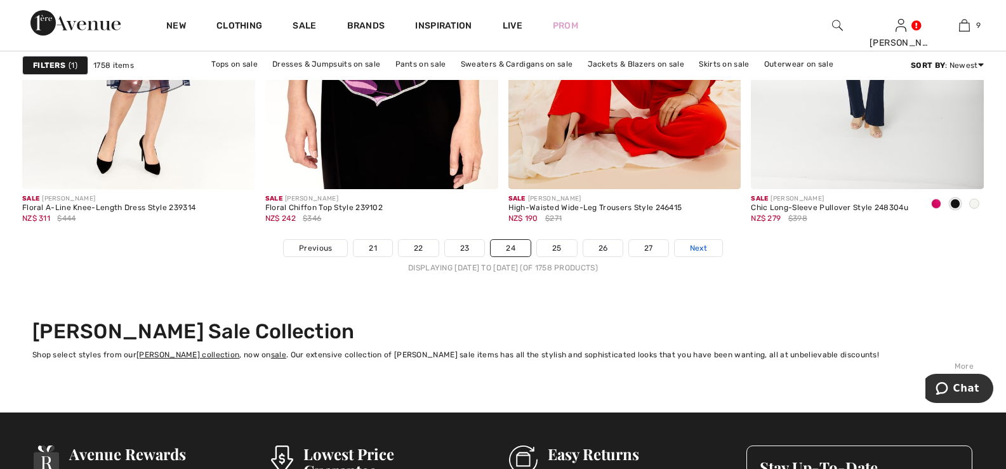
click at [693, 246] on span "Next" at bounding box center [698, 248] width 17 height 11
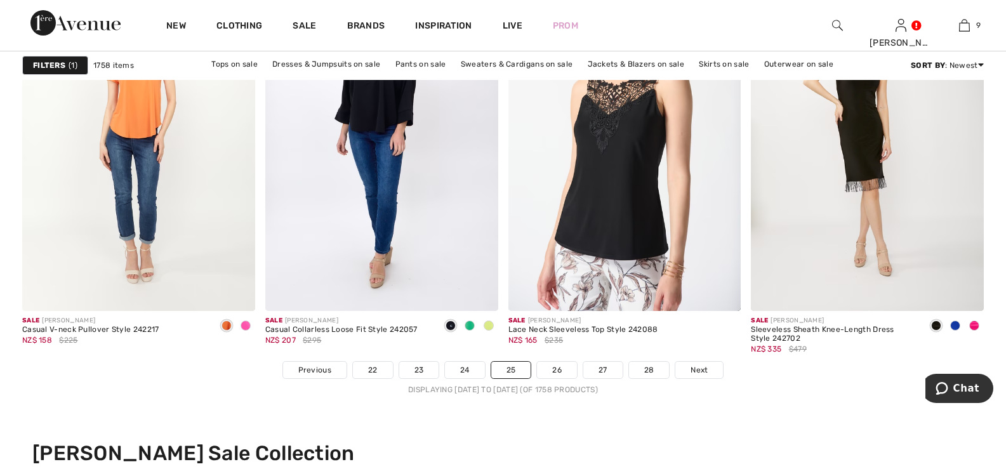
scroll to position [6341, 0]
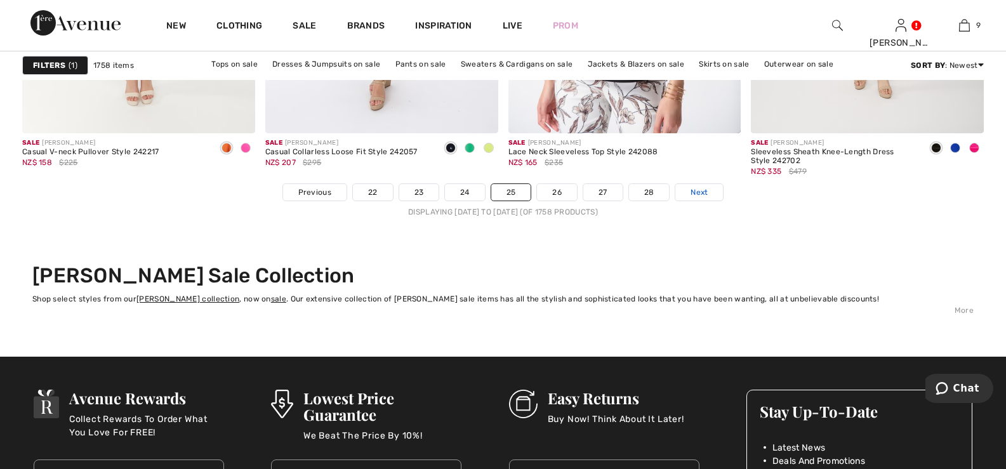
click at [700, 189] on span "Next" at bounding box center [699, 192] width 17 height 11
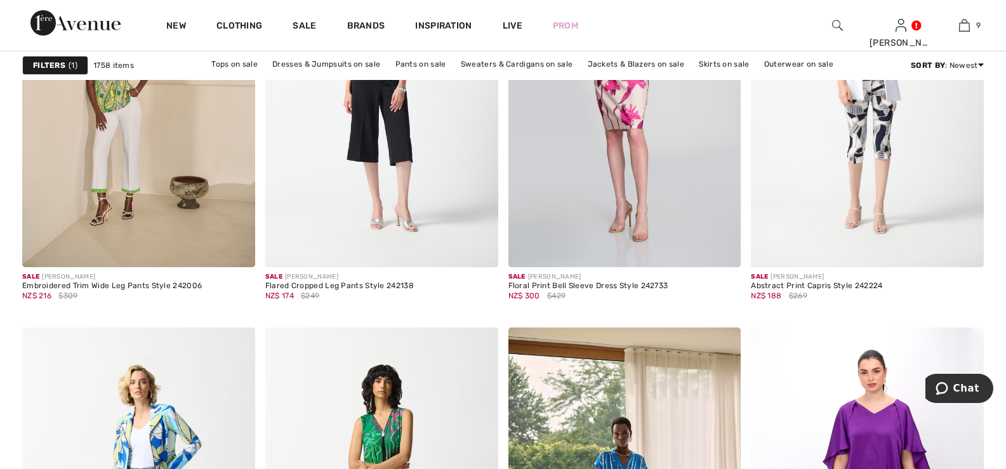
scroll to position [2348, 0]
